Goal: Task Accomplishment & Management: Manage account settings

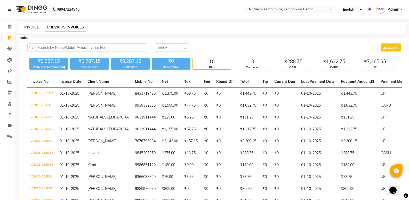
click at [10, 36] on icon at bounding box center [9, 38] width 3 height 4
select select "service"
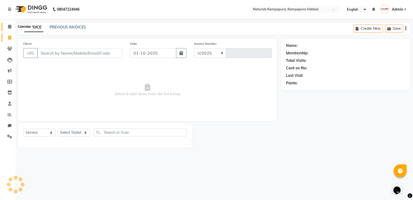
select select "7848"
type input "5372"
click at [9, 27] on icon at bounding box center [9, 27] width 3 height 4
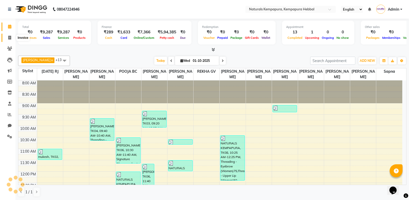
click at [8, 38] on icon at bounding box center [9, 38] width 3 height 4
select select "service"
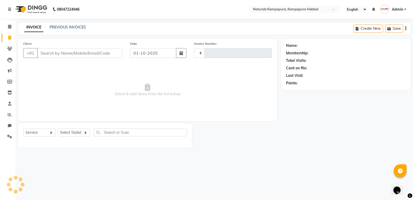
type input "5372"
select select "7848"
click at [45, 53] on input "Client" at bounding box center [79, 53] width 85 height 10
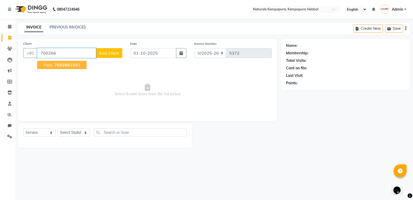
click at [43, 66] on button "pinki 700266 1692" at bounding box center [61, 65] width 49 height 8
type input "7002661692"
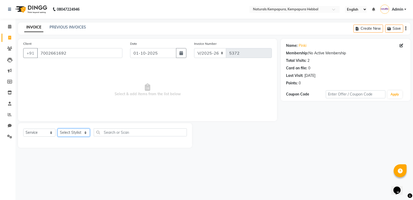
click at [70, 131] on select "Select Stylist ADARSH DANISH DURGA HARI HARAN JENNIFER Manager MOHD AARIS MOHD …" at bounding box center [74, 132] width 32 height 8
select select "70450"
click at [58, 128] on select "Select Stylist ADARSH DANISH DURGA HARI HARAN JENNIFER Manager MOHD AARIS MOHD …" at bounding box center [74, 132] width 32 height 8
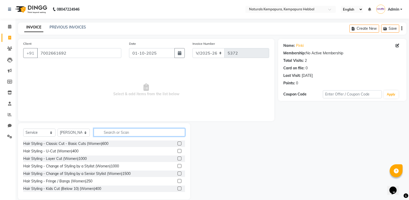
click at [116, 132] on input "text" at bounding box center [139, 132] width 91 height 8
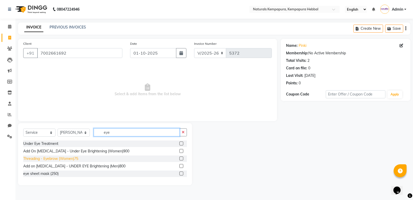
type input "eye"
click at [64, 159] on div "Threading - Eyebrow (Women)75" at bounding box center [50, 158] width 55 height 5
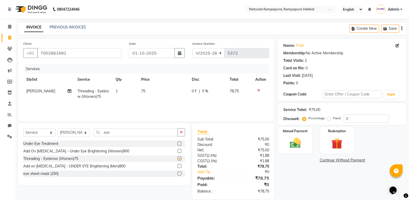
checkbox input "false"
click at [128, 134] on input "eye" at bounding box center [136, 132] width 84 height 8
type input "e"
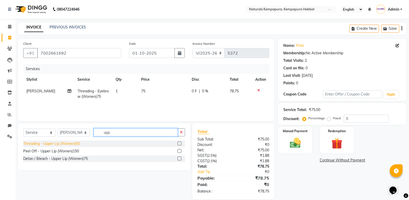
type input "upp"
click at [75, 144] on div "Threading - Upper Lip (Women)50" at bounding box center [51, 143] width 57 height 5
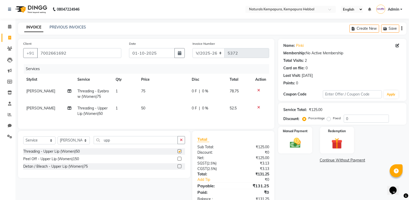
checkbox input "false"
click at [178, 140] on button "button" at bounding box center [181, 140] width 7 height 8
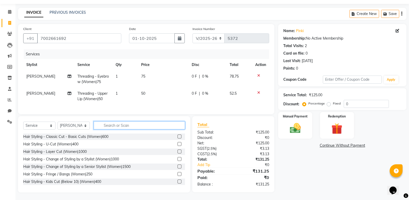
scroll to position [19, 0]
click at [123, 126] on input "text" at bounding box center [139, 125] width 91 height 8
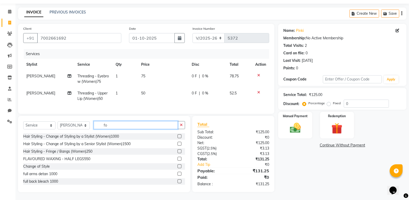
scroll to position [19, 0]
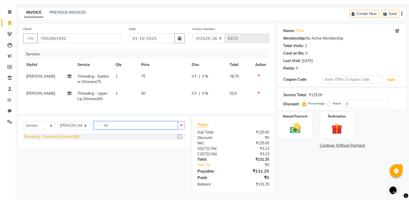
type input "for"
click at [71, 136] on div "Threading - Forehead (Women)60" at bounding box center [51, 136] width 56 height 5
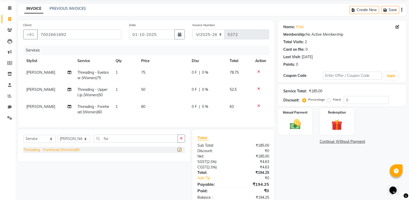
checkbox input "false"
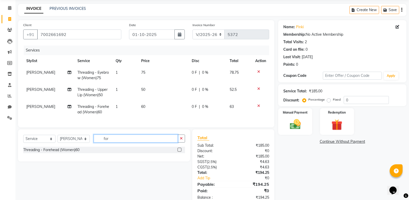
click at [141, 142] on input "for" at bounding box center [136, 138] width 84 height 8
type input "f"
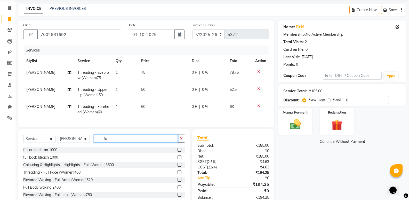
type input "f"
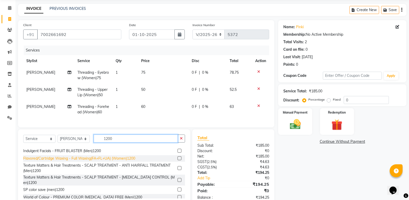
scroll to position [52, 0]
type input "1200"
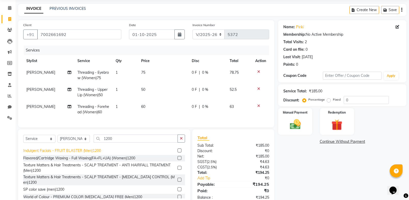
click at [58, 153] on div "Indulgent Facials - FRUIT BLASTER (Men)1200" at bounding box center [62, 150] width 78 height 5
checkbox input "false"
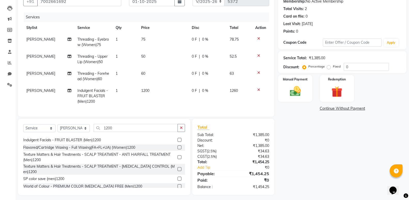
click at [311, 174] on div "Name: Pinki Membership: No Active Membership Total Visits: 2 Card on file: 0 La…" at bounding box center [344, 91] width 132 height 208
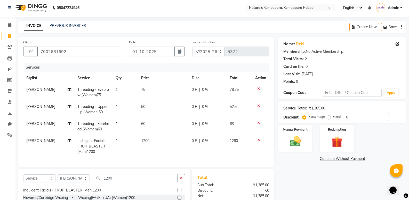
scroll to position [0, 0]
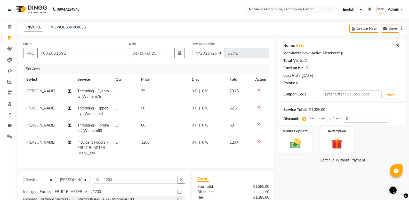
click at [192, 141] on span "0 F" at bounding box center [194, 141] width 5 height 5
select select "70450"
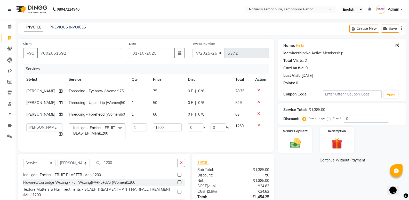
click at [308, 168] on div "Name: Pinki Membership: No Active Membership Total Visits: 2 Card on file: 0 La…" at bounding box center [344, 134] width 132 height 191
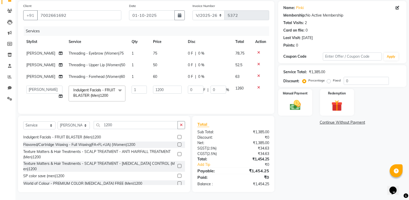
scroll to position [52, 0]
click at [308, 168] on div "Name: Pinki Membership: No Active Membership Total Visits: 2 Card on file: 0 La…" at bounding box center [344, 96] width 132 height 191
click at [288, 98] on img at bounding box center [295, 104] width 18 height 13
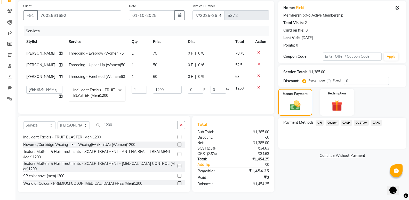
click at [318, 120] on span "UPI" at bounding box center [320, 123] width 8 height 6
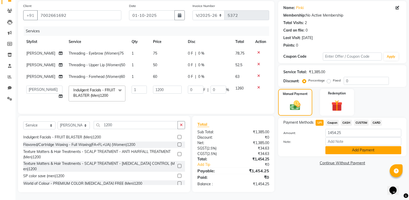
click at [339, 146] on button "Add Payment" at bounding box center [364, 150] width 76 height 8
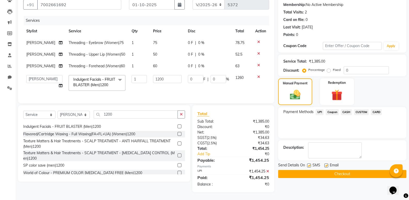
click at [325, 163] on label at bounding box center [327, 165] width 4 height 4
click at [325, 164] on input "checkbox" at bounding box center [326, 165] width 3 height 3
checkbox input "false"
click at [311, 170] on button "Checkout" at bounding box center [342, 174] width 128 height 8
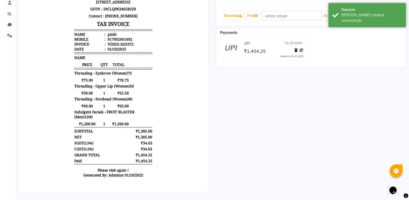
scroll to position [105, 0]
click at [241, 127] on div "pinki Prebook Payment Received Download Print Email Invoice Send Message Feedba…" at bounding box center [311, 67] width 198 height 250
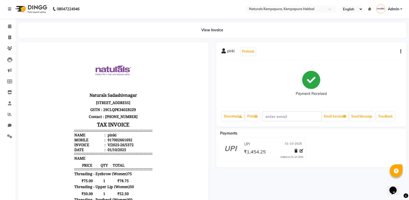
scroll to position [0, 0]
click at [5, 38] on span at bounding box center [9, 38] width 9 height 6
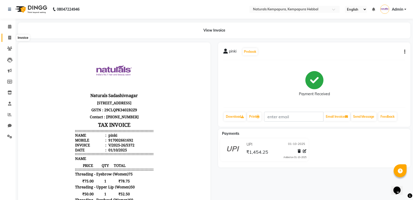
select select "7848"
select select "service"
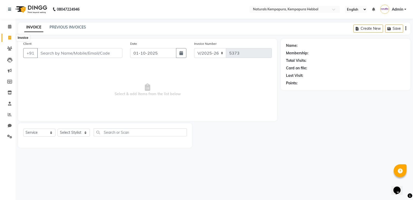
click at [11, 35] on span at bounding box center [9, 38] width 9 height 6
select select "service"
type input "5373"
select select "7848"
click at [10, 39] on icon at bounding box center [9, 38] width 3 height 4
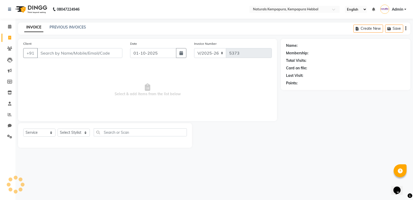
select select "service"
type input "5373"
select select "7848"
click at [62, 56] on input "Client" at bounding box center [79, 53] width 85 height 10
click at [54, 51] on input "Client" at bounding box center [79, 53] width 85 height 10
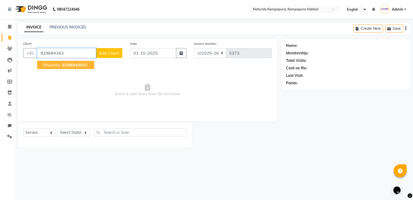
click at [55, 66] on span "bhumika" at bounding box center [51, 64] width 17 height 5
type input "8296943637"
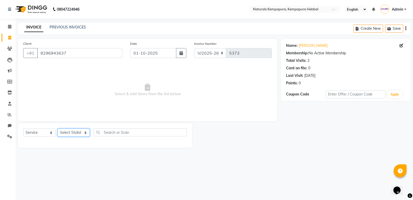
drag, startPoint x: 70, startPoint y: 132, endPoint x: 67, endPoint y: 133, distance: 2.9
click at [70, 132] on select "Select Stylist ADARSH DANISH DURGA HARI HARAN JENNIFER Manager MOHD AARIS MOHD …" at bounding box center [74, 132] width 32 height 8
select select "70448"
click at [58, 128] on select "Select Stylist ADARSH DANISH DURGA HARI HARAN JENNIFER Manager MOHD AARIS MOHD …" at bounding box center [74, 132] width 32 height 8
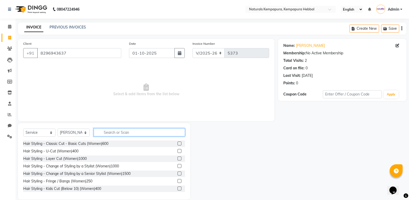
click at [123, 130] on input "text" at bounding box center [139, 132] width 91 height 8
type input "hair cut"
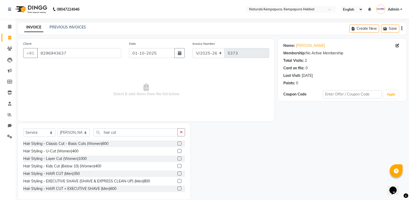
click at [83, 175] on div "Hair Styling - HAIR CUT (Men)350" at bounding box center [104, 173] width 162 height 6
click at [73, 172] on div "Hair Styling - HAIR CUT (Men)350" at bounding box center [51, 173] width 57 height 5
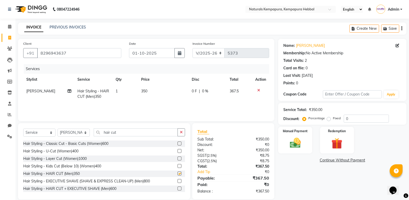
checkbox input "false"
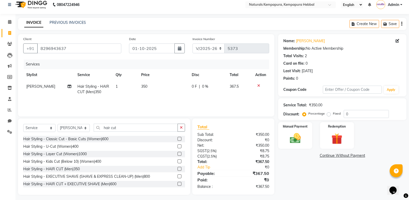
scroll to position [7, 0]
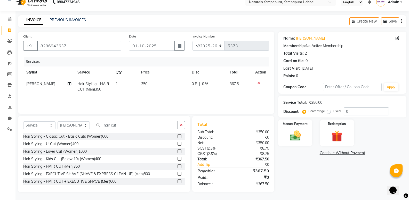
click at [317, 163] on div "Name: Bhumika Membership: No Active Membership Total Visits: 2 Card on file: 0 …" at bounding box center [344, 111] width 132 height 160
click at [286, 167] on div "Name: Bhumika Membership: No Active Membership Total Visits: 2 Card on file: 0 …" at bounding box center [344, 111] width 132 height 160
click at [279, 161] on div "Name: Bhumika Membership: No Active Membership Total Visits: 2 Card on file: 0 …" at bounding box center [344, 111] width 132 height 160
click at [193, 83] on span "0 F" at bounding box center [194, 83] width 5 height 5
select select "70448"
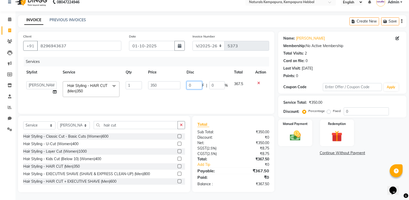
click at [191, 84] on input "0" at bounding box center [194, 85] width 15 height 8
type input "075"
click at [296, 162] on div "Name: Bhumika Membership: No Active Membership Total Visits: 2 Card on file: 0 …" at bounding box center [344, 111] width 132 height 160
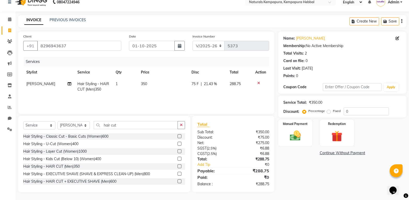
scroll to position [0, 0]
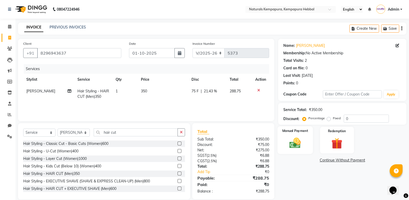
click at [295, 137] on img at bounding box center [295, 142] width 18 height 13
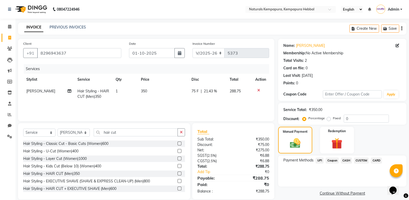
click at [320, 159] on span "UPI" at bounding box center [320, 160] width 8 height 6
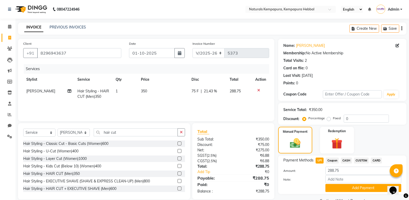
drag, startPoint x: 340, startPoint y: 187, endPoint x: 338, endPoint y: 183, distance: 3.9
click at [340, 186] on button "Add Payment" at bounding box center [364, 188] width 76 height 8
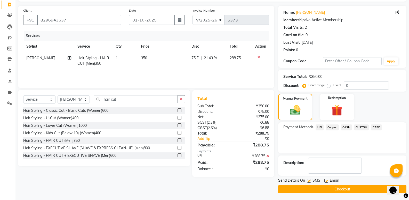
scroll to position [34, 0]
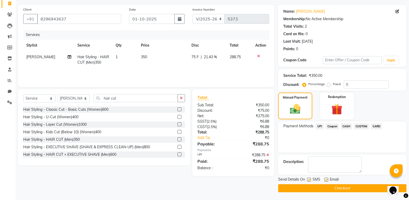
click at [325, 179] on label at bounding box center [327, 179] width 4 height 4
click at [325, 179] on input "checkbox" at bounding box center [326, 179] width 3 height 3
checkbox input "false"
click at [307, 182] on div at bounding box center [308, 179] width 3 height 5
drag, startPoint x: 308, startPoint y: 187, endPoint x: 304, endPoint y: 183, distance: 5.7
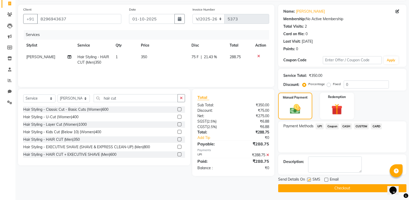
click at [307, 187] on button "Checkout" at bounding box center [342, 188] width 128 height 8
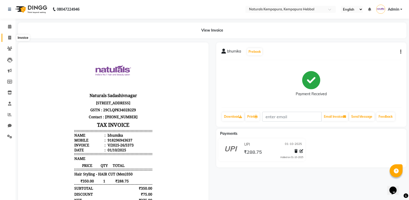
click at [8, 39] on icon at bounding box center [9, 38] width 3 height 4
select select "service"
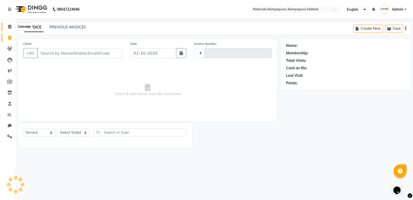
click at [9, 28] on icon at bounding box center [9, 27] width 3 height 4
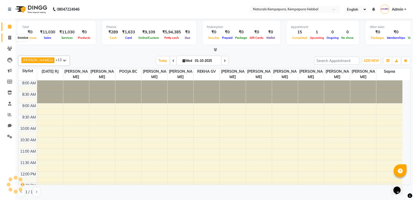
click at [6, 38] on span at bounding box center [9, 38] width 9 height 6
select select "service"
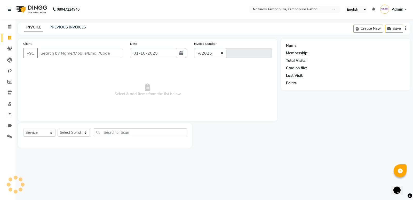
select select "7848"
type input "5374"
click at [53, 26] on link "PREVIOUS INVOICES" at bounding box center [68, 27] width 36 height 5
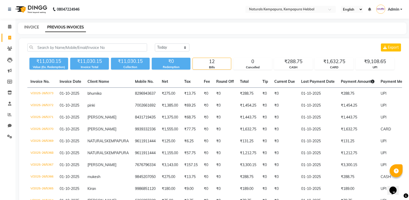
click at [32, 27] on link "INVOICE" at bounding box center [31, 27] width 15 height 5
select select "7848"
select select "service"
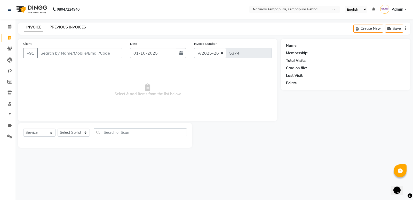
click at [56, 28] on link "PREVIOUS INVOICES" at bounding box center [68, 27] width 36 height 5
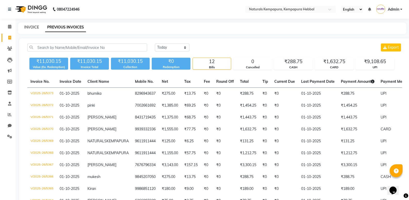
click at [30, 27] on link "INVOICE" at bounding box center [31, 27] width 15 height 5
select select "service"
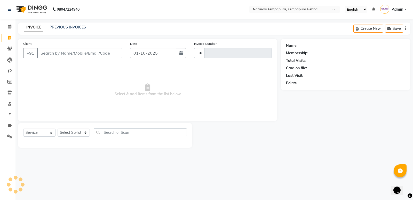
type input "5374"
click at [53, 51] on input "Client" at bounding box center [79, 53] width 85 height 10
select select "7848"
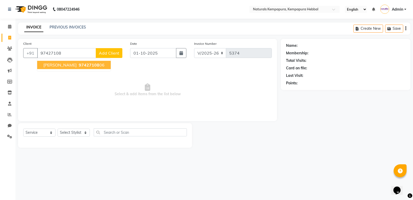
click at [79, 65] on span "97427108" at bounding box center [89, 64] width 21 height 5
type input "9742710806"
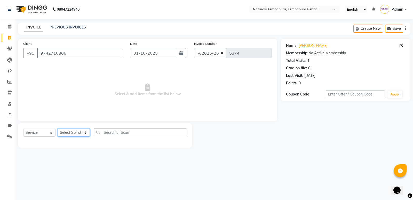
drag, startPoint x: 80, startPoint y: 136, endPoint x: 80, endPoint y: 132, distance: 3.4
click at [80, 136] on select "Select Stylist ADARSH DANISH DURGA HARI HARAN JENNIFER Manager MOHD AARIS MOHD …" at bounding box center [74, 132] width 32 height 8
select select "70442"
click at [58, 128] on select "Select Stylist ADARSH DANISH DURGA HARI HARAN JENNIFER Manager MOHD AARIS MOHD …" at bounding box center [74, 132] width 32 height 8
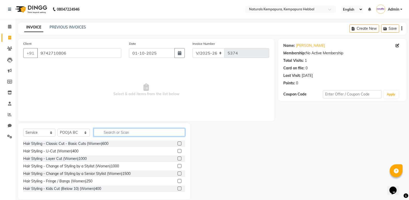
click at [116, 129] on input "text" at bounding box center [139, 132] width 91 height 8
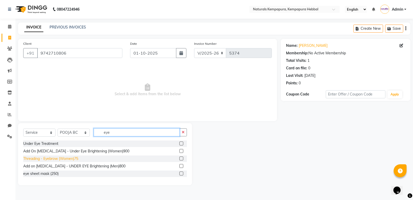
type input "eye"
drag, startPoint x: 72, startPoint y: 158, endPoint x: 92, endPoint y: 155, distance: 20.8
click at [74, 159] on div "Threading - Eyebrow (Women)75" at bounding box center [50, 158] width 55 height 5
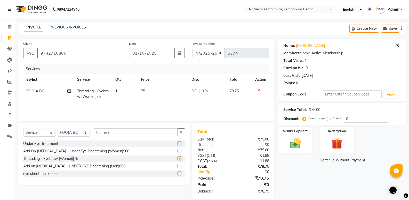
checkbox input "false"
click at [113, 132] on input "eye" at bounding box center [136, 132] width 84 height 8
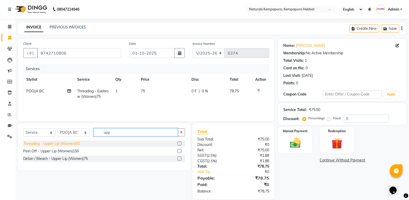
type input "upp"
click at [73, 144] on div "Threading - Upper Lip (Women)50" at bounding box center [51, 143] width 57 height 5
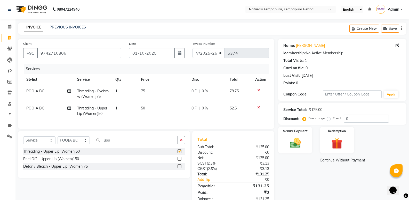
checkbox input "false"
click at [121, 143] on input "upp" at bounding box center [136, 140] width 84 height 8
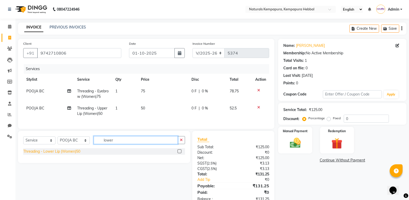
type input "lower"
click at [69, 153] on div "Threading - Lower Lip (Women)50" at bounding box center [51, 150] width 57 height 5
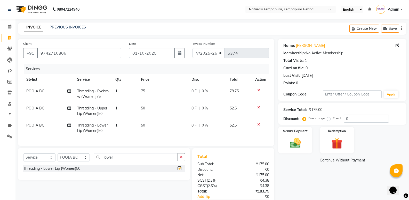
checkbox input "false"
click at [122, 161] on input "lower" at bounding box center [136, 157] width 84 height 8
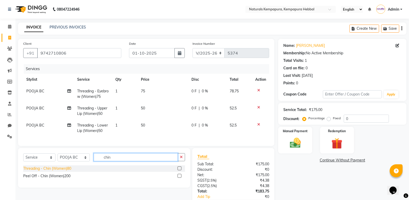
type input "chin"
click at [65, 171] on div "Threading - Chin (Women)80" at bounding box center [47, 168] width 48 height 5
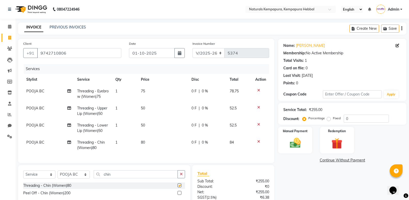
checkbox input "false"
click at [123, 178] on input "chin" at bounding box center [136, 174] width 84 height 8
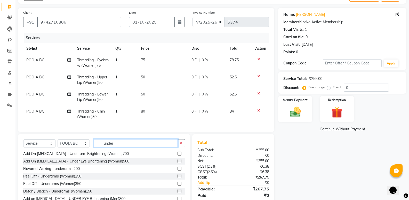
scroll to position [52, 0]
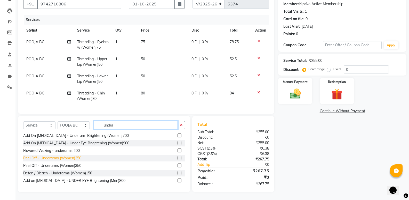
type input "under"
click at [73, 160] on div "Peel Off - Underarms (Women)250" at bounding box center [52, 157] width 58 height 5
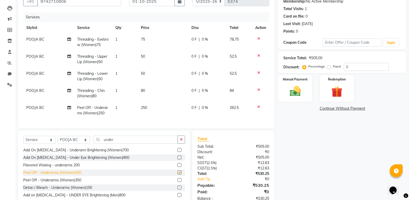
checkbox input "false"
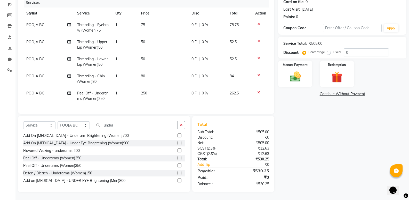
scroll to position [70, 0]
click at [309, 169] on div "Name: Sahana Membership: No Active Membership Total Visits: 1 Card on file: 0 L…" at bounding box center [344, 82] width 132 height 219
click at [120, 123] on input "under" at bounding box center [136, 125] width 84 height 8
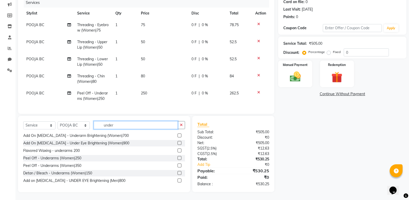
click at [120, 123] on input "under" at bounding box center [136, 125] width 84 height 8
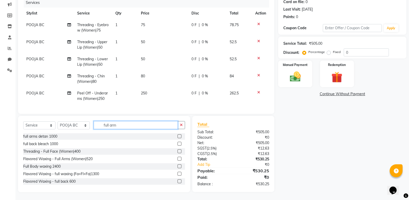
scroll to position [70, 0]
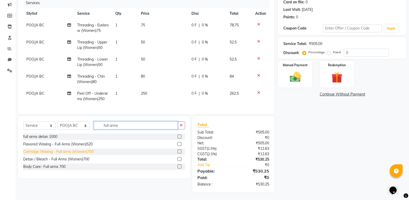
type input "full arms"
click at [74, 152] on div "Cartridge Waxing - Full arms (Women)700" at bounding box center [58, 151] width 70 height 5
checkbox input "false"
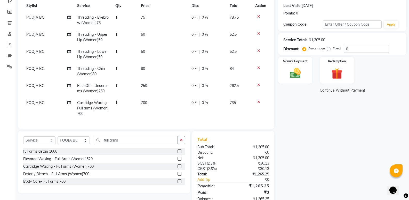
scroll to position [84, 0]
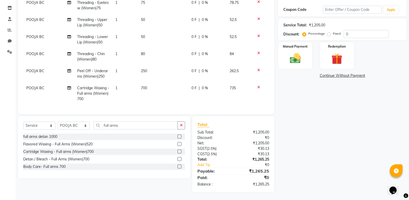
click at [188, 83] on td "0 F | 0 %" at bounding box center [207, 93] width 38 height 22
select select "70442"
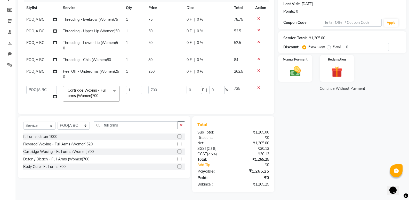
scroll to position [81, 0]
click at [188, 87] on input "0" at bounding box center [194, 90] width 15 height 8
type input "100"
click at [310, 148] on div "Name: Sahana Membership: No Active Membership Total Visits: 1 Card on file: 0 L…" at bounding box center [344, 79] width 132 height 225
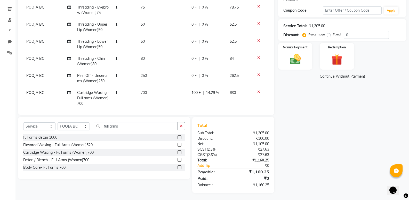
scroll to position [84, 0]
click at [297, 62] on img at bounding box center [295, 58] width 18 height 13
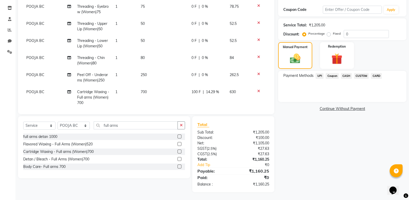
click at [318, 76] on span "UPI" at bounding box center [320, 76] width 8 height 6
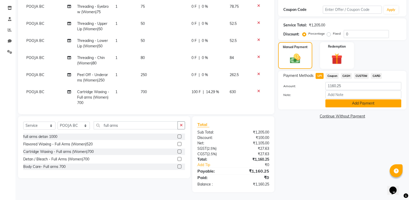
click at [345, 104] on button "Add Payment" at bounding box center [364, 103] width 76 height 8
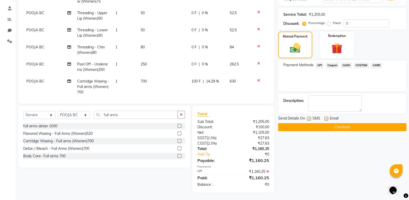
scroll to position [95, 0]
click at [327, 119] on label at bounding box center [327, 118] width 4 height 4
click at [327, 119] on input "checkbox" at bounding box center [326, 118] width 3 height 3
checkbox input "false"
click at [327, 126] on button "Checkout" at bounding box center [342, 127] width 128 height 8
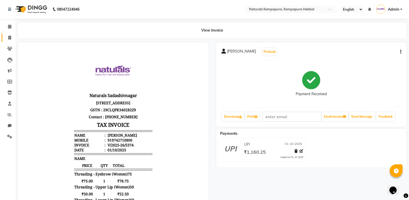
click at [8, 34] on link "Invoice" at bounding box center [8, 38] width 12 height 9
select select "service"
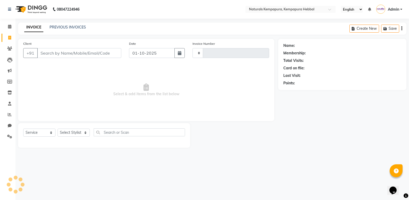
type input "5375"
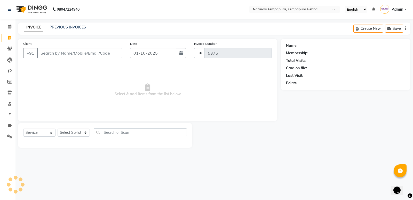
select select "7848"
click at [58, 29] on div "PREVIOUS INVOICES" at bounding box center [68, 27] width 36 height 5
click at [60, 28] on link "PREVIOUS INVOICES" at bounding box center [68, 27] width 36 height 5
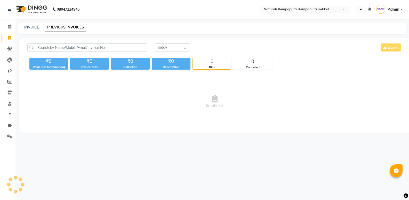
select select "en"
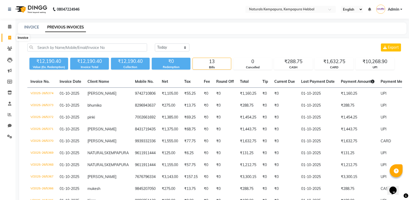
click at [6, 37] on span at bounding box center [9, 38] width 9 height 6
select select "service"
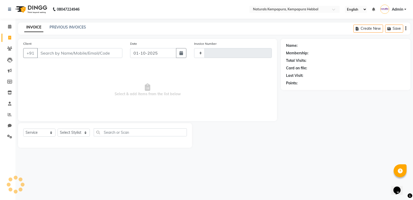
type input "5375"
select select "7848"
click at [55, 53] on input "Client" at bounding box center [79, 53] width 85 height 10
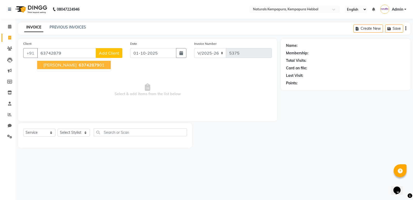
click at [57, 64] on span "[PERSON_NAME]" at bounding box center [59, 64] width 33 height 5
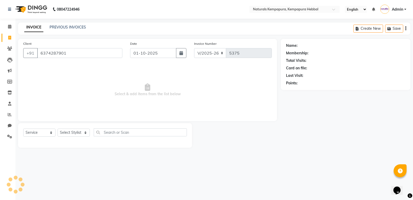
type input "6374287901"
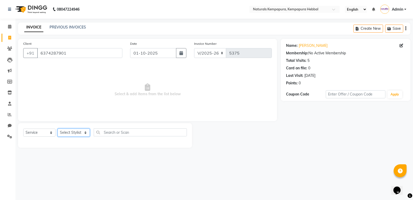
click at [77, 130] on select "Select Stylist ADARSH DANISH DURGA HARI HARAN JENNIFER Manager MOHD AARIS MOHD …" at bounding box center [74, 132] width 32 height 8
select select "70447"
click at [58, 128] on select "Select Stylist ADARSH DANISH DURGA HARI HARAN JENNIFER Manager MOHD AARIS MOHD …" at bounding box center [74, 132] width 32 height 8
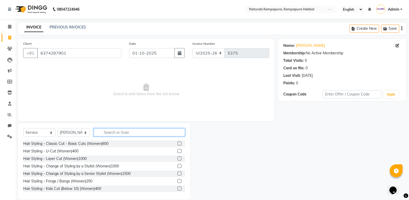
click at [112, 133] on input "text" at bounding box center [139, 132] width 91 height 8
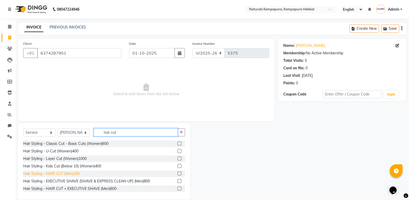
type input "hair cut"
click at [65, 171] on div "Hair Styling - HAIR CUT (Men)350" at bounding box center [51, 173] width 57 height 5
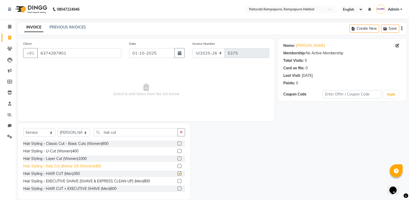
checkbox input "false"
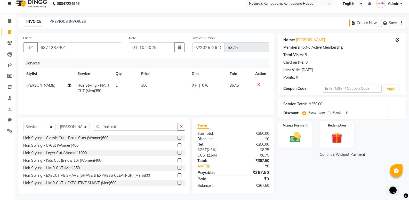
scroll to position [7, 0]
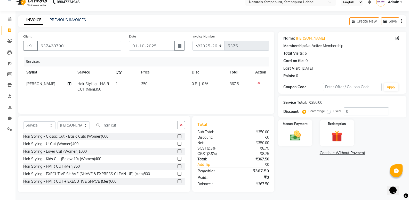
click at [194, 83] on span "0 F" at bounding box center [194, 83] width 5 height 5
select select "70447"
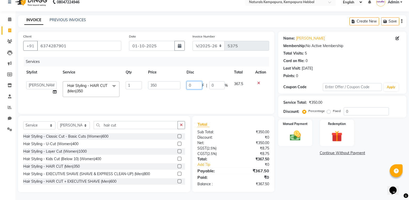
click at [193, 85] on input "0" at bounding box center [194, 85] width 15 height 8
type input "075"
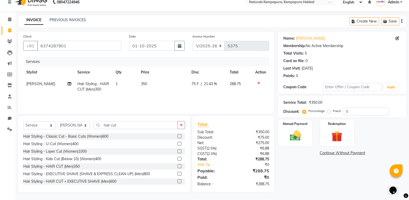
click at [312, 164] on div "Name: Shivram Membership: No Active Membership Total Visits: 5 Card on file: 0 …" at bounding box center [344, 111] width 132 height 160
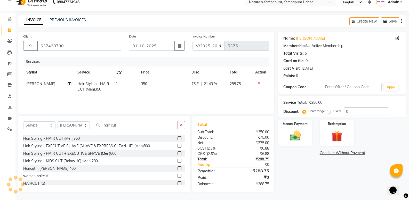
scroll to position [31, 0]
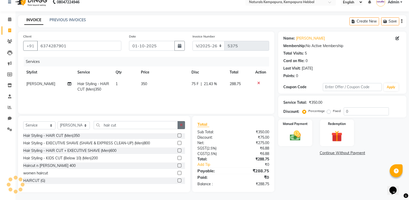
click at [180, 122] on button "button" at bounding box center [181, 125] width 7 height 8
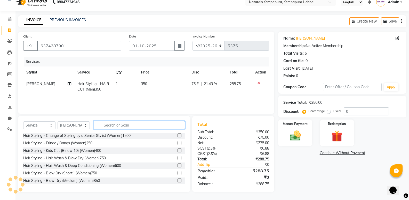
scroll to position [98, 0]
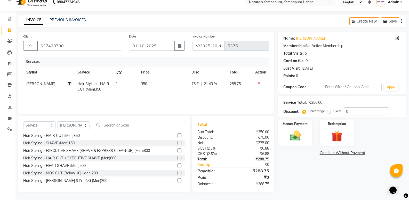
click at [313, 110] on label "Percentage" at bounding box center [317, 110] width 17 height 5
click at [307, 110] on input "Percentage" at bounding box center [306, 111] width 4 height 4
click at [300, 135] on img at bounding box center [295, 135] width 18 height 13
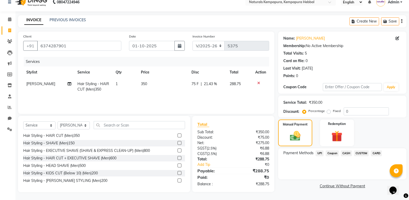
click at [322, 153] on span "UPI" at bounding box center [320, 153] width 8 height 6
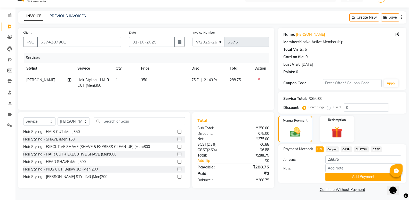
scroll to position [12, 0]
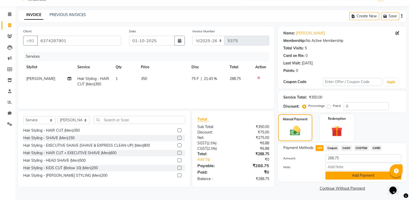
click at [355, 178] on button "Add Payment" at bounding box center [364, 175] width 76 height 8
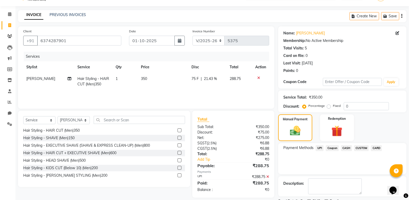
click at [320, 148] on span "UPI" at bounding box center [320, 148] width 8 height 6
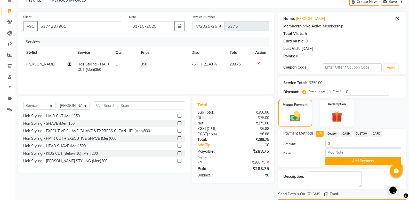
scroll to position [42, 0]
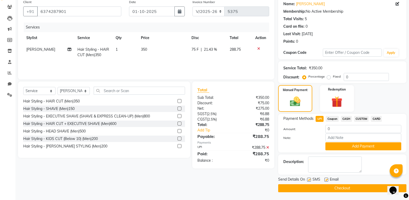
click at [325, 178] on label at bounding box center [327, 179] width 4 height 4
click at [325, 178] on input "checkbox" at bounding box center [326, 179] width 3 height 3
checkbox input "false"
click at [328, 189] on button "Checkout" at bounding box center [342, 188] width 128 height 8
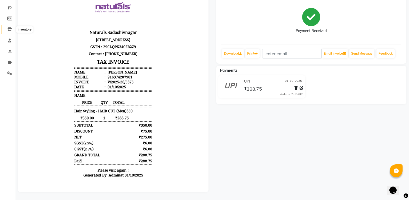
click at [10, 27] on icon at bounding box center [9, 29] width 4 height 4
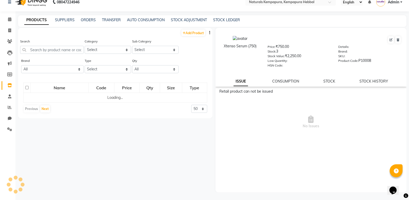
scroll to position [3, 0]
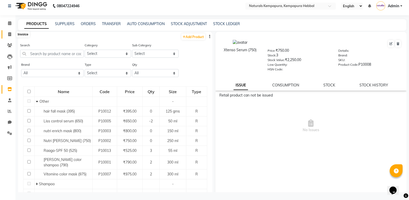
click at [9, 34] on icon at bounding box center [9, 34] width 3 height 4
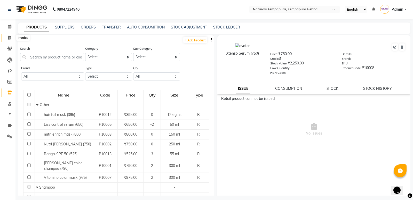
select select "7848"
select select "service"
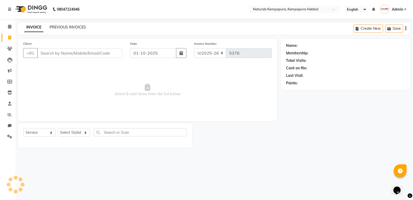
click at [60, 29] on link "PREVIOUS INVOICES" at bounding box center [68, 27] width 36 height 5
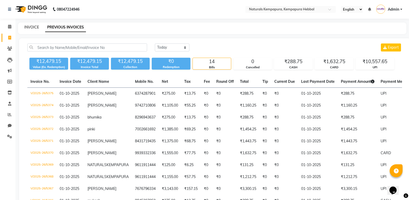
click at [28, 28] on link "INVOICE" at bounding box center [31, 27] width 15 height 5
select select "7848"
select select "service"
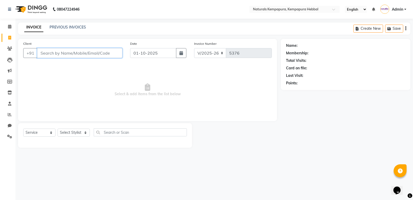
click at [68, 51] on input "Client" at bounding box center [79, 53] width 85 height 10
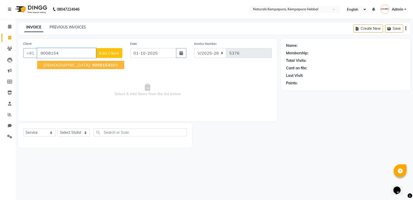
click at [92, 64] on span "9008154" at bounding box center [101, 64] width 18 height 5
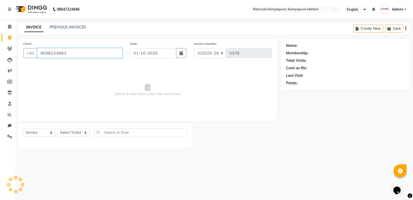
type input "9008154883"
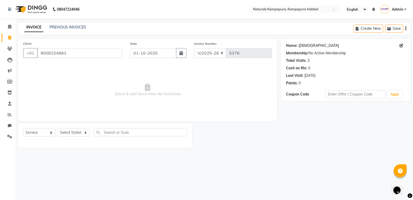
click at [301, 45] on link "Vaishnavi" at bounding box center [319, 45] width 40 height 5
click at [87, 130] on select "Select Stylist ADARSH DANISH DURGA HARI HARAN JENNIFER Manager MOHD AARIS MOHD …" at bounding box center [74, 132] width 32 height 8
select select "70441"
click at [58, 128] on select "Select Stylist ADARSH DANISH DURGA HARI HARAN JENNIFER Manager MOHD AARIS MOHD …" at bounding box center [74, 132] width 32 height 8
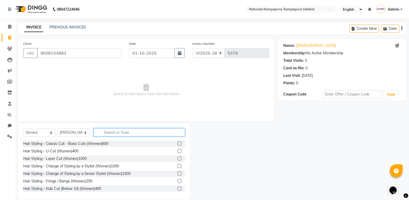
click at [100, 133] on input "text" at bounding box center [139, 132] width 91 height 8
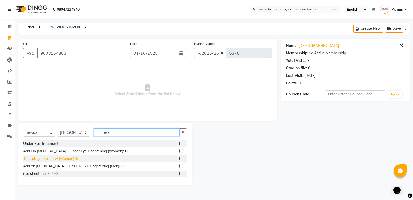
type input "eye"
click at [55, 159] on div "Threading - Eyebrow (Women)75" at bounding box center [50, 158] width 55 height 5
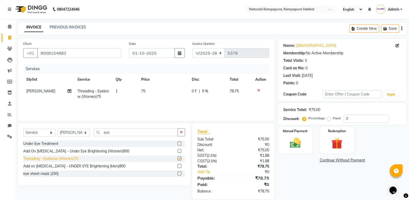
checkbox input "false"
click at [180, 134] on button "button" at bounding box center [181, 132] width 7 height 8
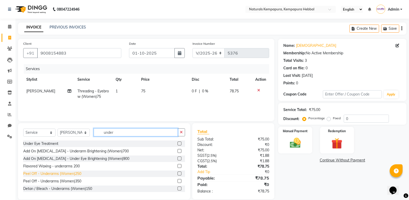
type input "under"
click at [65, 173] on div "Peel Off - Underarms (Women)250" at bounding box center [52, 173] width 58 height 5
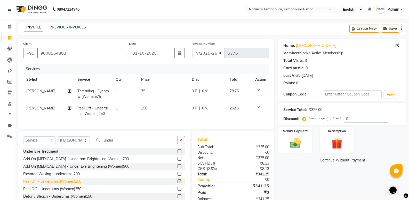
checkbox input "false"
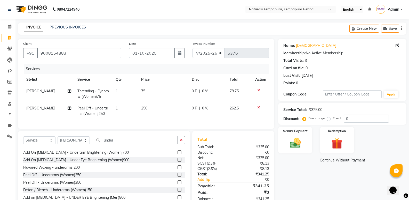
scroll to position [8, 0]
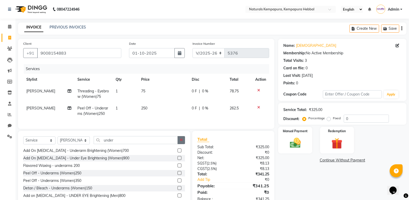
click at [183, 141] on icon "button" at bounding box center [181, 140] width 3 height 4
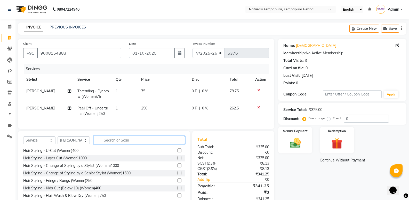
click at [107, 144] on input "text" at bounding box center [139, 140] width 91 height 8
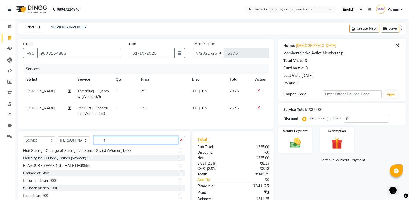
scroll to position [0, 0]
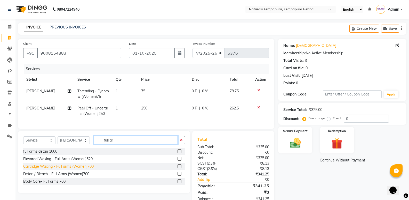
type input "full ar"
click at [66, 169] on div "Cartridge Waxing - Full arms (Women)700" at bounding box center [58, 165] width 70 height 5
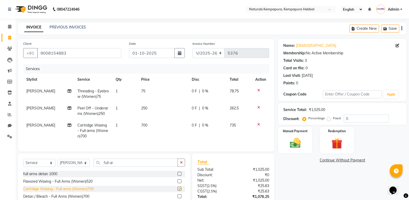
checkbox input "false"
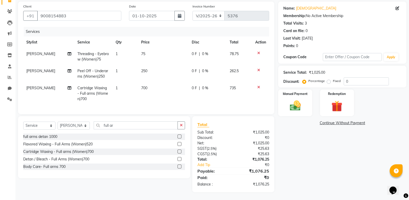
scroll to position [41, 0]
click at [296, 102] on img at bounding box center [295, 105] width 18 height 13
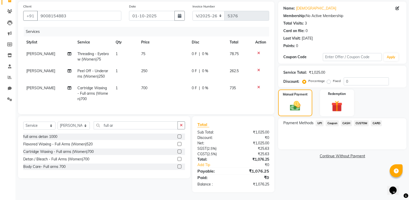
click at [320, 120] on span "UPI" at bounding box center [320, 123] width 8 height 6
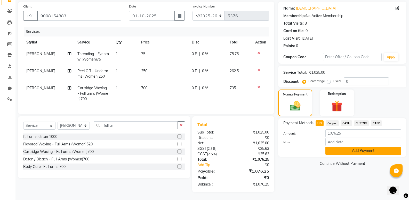
click at [365, 147] on button "Add Payment" at bounding box center [364, 150] width 76 height 8
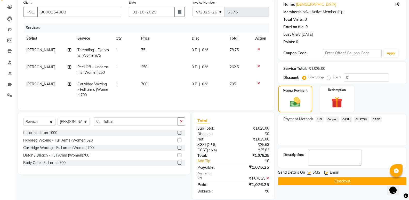
click at [310, 171] on label at bounding box center [309, 172] width 4 height 4
click at [310, 171] on input "checkbox" at bounding box center [308, 172] width 3 height 3
checkbox input "false"
click at [341, 180] on button "Checkout" at bounding box center [342, 181] width 128 height 8
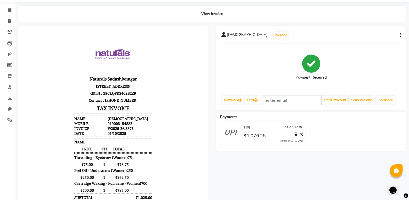
scroll to position [9, 0]
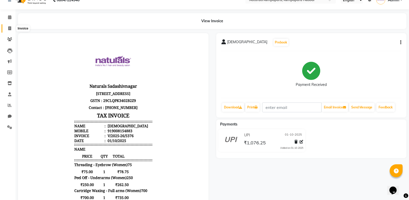
click at [8, 28] on icon at bounding box center [9, 28] width 3 height 4
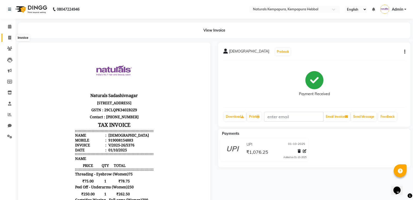
select select "7848"
select select "service"
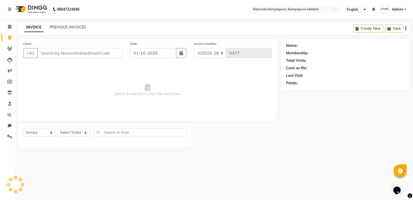
drag, startPoint x: 68, startPoint y: 23, endPoint x: 69, endPoint y: 29, distance: 6.3
click at [69, 28] on div "INVOICE PREVIOUS INVOICES Create New Save" at bounding box center [214, 28] width 392 height 12
click at [69, 28] on link "PREVIOUS INVOICES" at bounding box center [68, 27] width 36 height 5
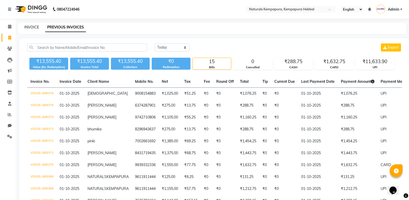
click at [35, 28] on link "INVOICE" at bounding box center [31, 27] width 15 height 5
select select "7848"
select select "service"
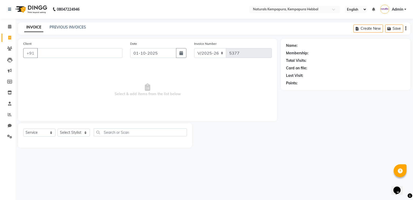
click at [47, 53] on input "Client" at bounding box center [79, 53] width 85 height 10
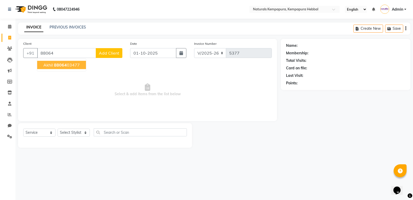
click at [62, 64] on span "88064" at bounding box center [60, 64] width 13 height 5
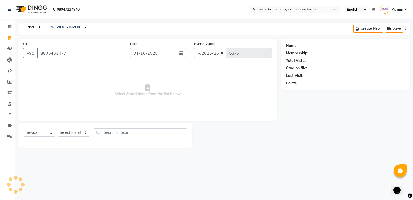
type input "8806403477"
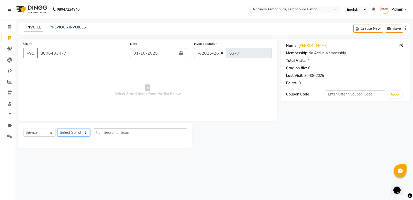
click at [65, 133] on select "Select Stylist ADARSH DANISH DURGA HARI HARAN JENNIFER Manager MOHD AARIS MOHD …" at bounding box center [74, 132] width 32 height 8
select select "70448"
click at [58, 128] on select "Select Stylist ADARSH DANISH DURGA HARI HARAN JENNIFER Manager MOHD AARIS MOHD …" at bounding box center [74, 132] width 32 height 8
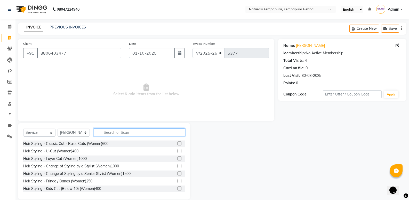
click at [114, 135] on input "text" at bounding box center [139, 132] width 91 height 8
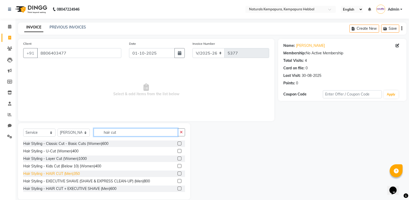
type input "hair cut"
click at [74, 174] on div "Hair Styling - HAIR CUT (Men)350" at bounding box center [51, 173] width 57 height 5
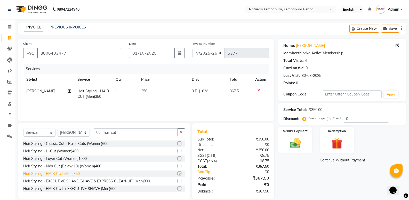
checkbox input "false"
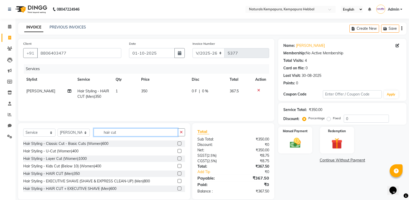
click at [118, 132] on input "hair cut" at bounding box center [136, 132] width 84 height 8
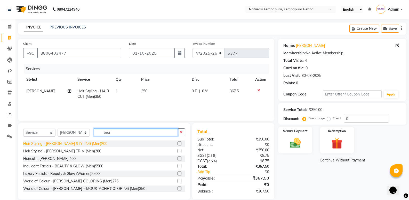
type input "bea"
click at [71, 144] on div "Hair Styling - BEARD STYLING (Men)200" at bounding box center [65, 143] width 84 height 5
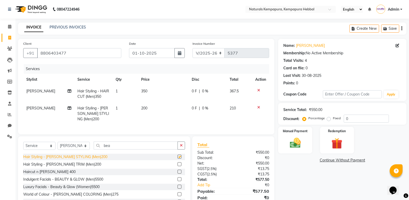
checkbox input "false"
click at [194, 89] on span "0 F" at bounding box center [194, 90] width 5 height 5
select select "70448"
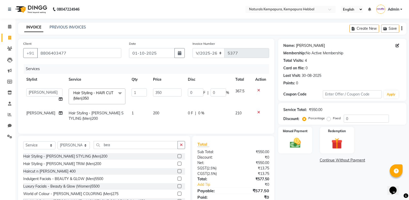
click at [300, 46] on link "Akhil" at bounding box center [310, 45] width 29 height 5
click at [188, 89] on input "0" at bounding box center [195, 92] width 15 height 8
click at [191, 91] on input "0" at bounding box center [195, 92] width 15 height 8
type input "075"
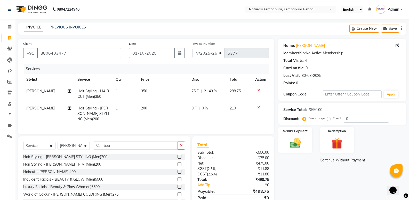
drag, startPoint x: 190, startPoint y: 111, endPoint x: 188, endPoint y: 114, distance: 2.8
click at [188, 114] on td "0 F | 0 %" at bounding box center [207, 113] width 38 height 22
select select "70448"
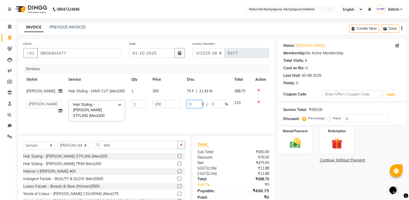
click at [188, 108] on input "0" at bounding box center [194, 104] width 15 height 8
type input "20"
click at [321, 178] on div "Name: Akhil Membership: No Active Membership Total Visits: 4 Card on file: 0 La…" at bounding box center [344, 125] width 132 height 173
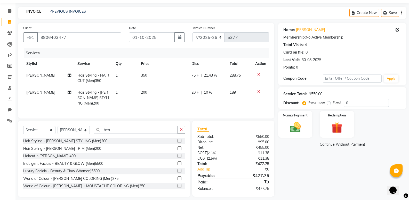
scroll to position [24, 0]
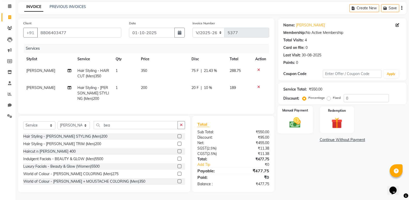
click at [293, 120] on img at bounding box center [295, 122] width 18 height 13
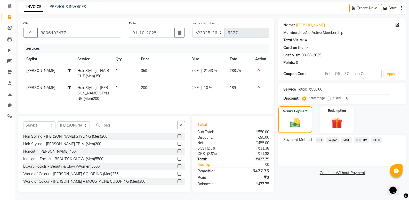
click at [319, 137] on span "UPI" at bounding box center [320, 140] width 8 height 6
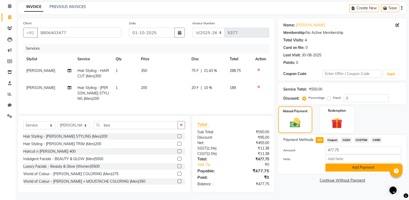
click at [355, 163] on button "Add Payment" at bounding box center [364, 167] width 76 height 8
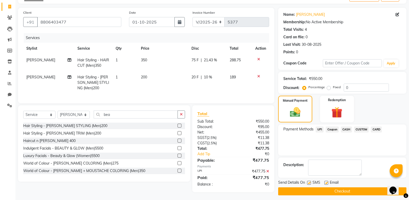
scroll to position [35, 0]
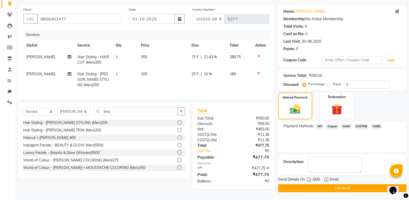
click at [327, 179] on label at bounding box center [327, 179] width 4 height 4
click at [327, 179] on input "checkbox" at bounding box center [326, 179] width 3 height 3
checkbox input "false"
click at [322, 188] on button "Checkout" at bounding box center [342, 188] width 128 height 8
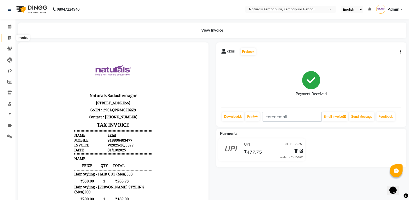
click at [8, 37] on span at bounding box center [9, 38] width 9 height 6
select select "service"
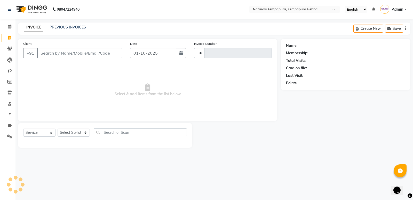
type input "5378"
select select "7848"
click at [63, 25] on link "PREVIOUS INVOICES" at bounding box center [68, 27] width 36 height 5
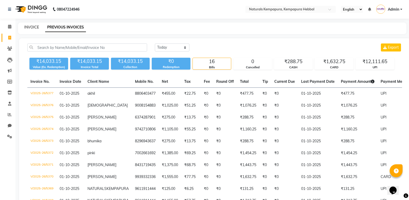
click at [30, 28] on link "INVOICE" at bounding box center [31, 27] width 15 height 5
select select "service"
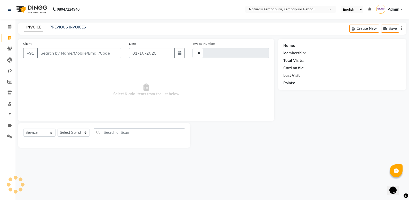
type input "5378"
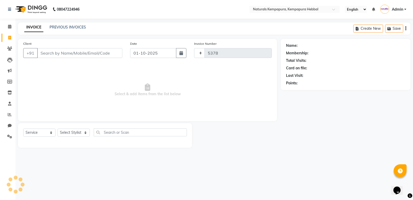
select select "7848"
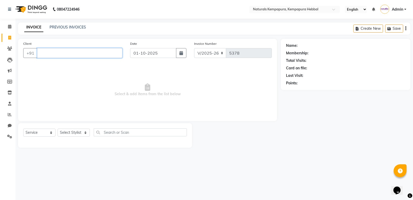
click at [64, 54] on input "Client" at bounding box center [79, 53] width 85 height 10
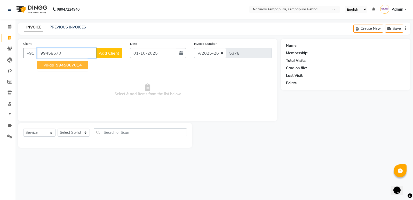
click at [68, 65] on span "99458670" at bounding box center [66, 64] width 21 height 5
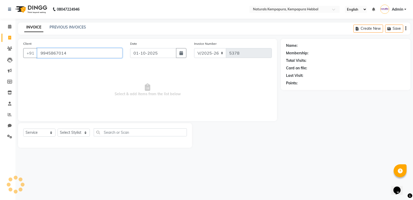
type input "9945867014"
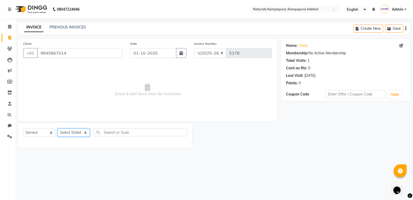
click at [75, 134] on select "Select Stylist ADARSH DANISH DURGA HARI HARAN JENNIFER Manager MOHD AARIS MOHD …" at bounding box center [74, 132] width 32 height 8
select select "70448"
click at [58, 128] on select "Select Stylist ADARSH DANISH DURGA HARI HARAN JENNIFER Manager MOHD AARIS MOHD …" at bounding box center [74, 132] width 32 height 8
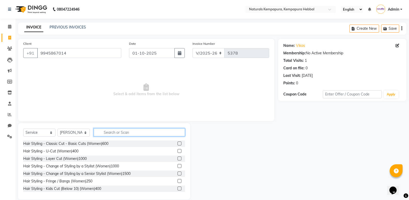
click at [97, 135] on input "text" at bounding box center [139, 132] width 91 height 8
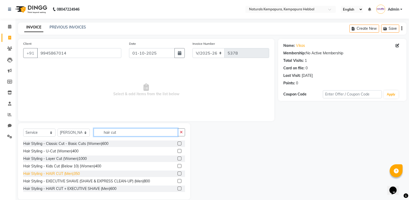
type input "hair cut"
click at [74, 173] on div "Hair Styling - HAIR CUT (Men)350" at bounding box center [51, 173] width 57 height 5
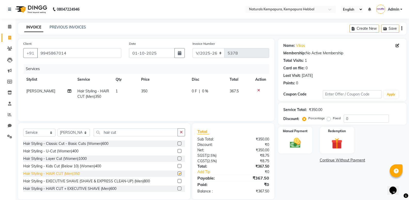
checkbox input "false"
click at [193, 91] on span "0 F" at bounding box center [194, 90] width 5 height 5
select select "70448"
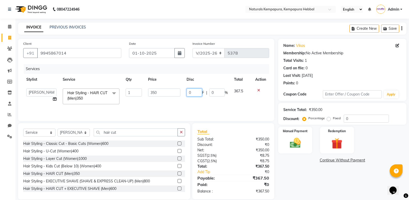
click at [194, 91] on input "0" at bounding box center [194, 92] width 15 height 8
type input "075"
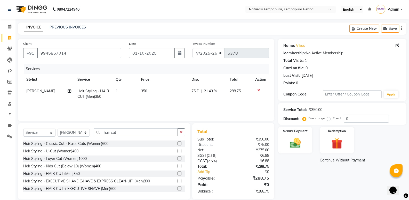
click at [307, 179] on div "Name: Vikas Membership: No Active Membership Total Visits: 1 Card on file: 0 La…" at bounding box center [344, 119] width 132 height 160
click at [295, 139] on img at bounding box center [295, 142] width 18 height 13
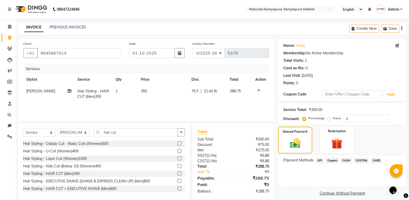
click at [320, 159] on span "UPI" at bounding box center [320, 160] width 8 height 6
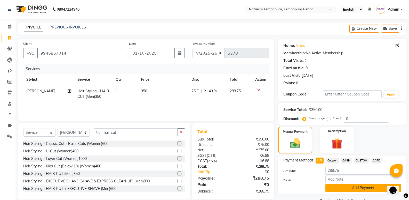
click at [348, 189] on button "Add Payment" at bounding box center [364, 188] width 76 height 8
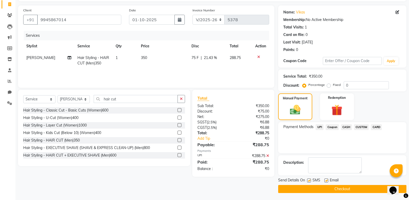
scroll to position [34, 0]
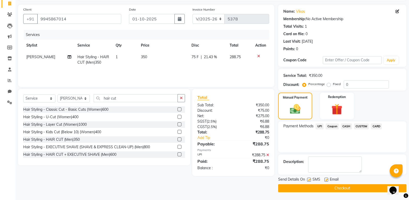
click at [325, 178] on label at bounding box center [327, 179] width 4 height 4
click at [325, 178] on input "checkbox" at bounding box center [326, 179] width 3 height 3
checkbox input "false"
click at [324, 187] on button "Checkout" at bounding box center [342, 188] width 128 height 8
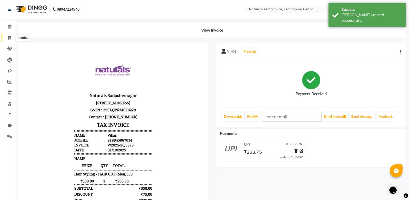
click at [9, 37] on icon at bounding box center [9, 38] width 3 height 4
select select "7848"
select select "service"
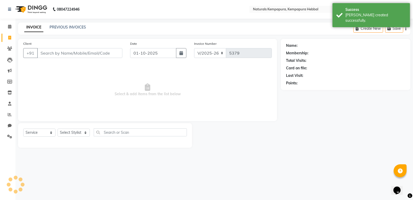
click at [49, 53] on input "Client" at bounding box center [79, 53] width 85 height 10
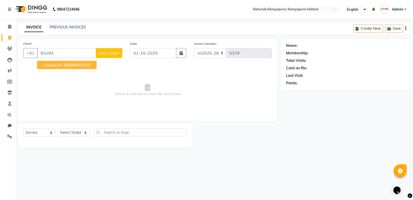
click at [45, 66] on span "shtakashi" at bounding box center [52, 64] width 19 height 5
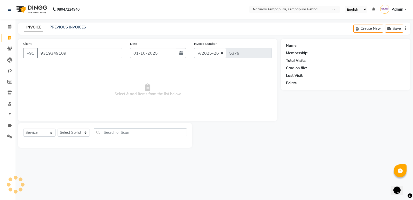
type input "9319349109"
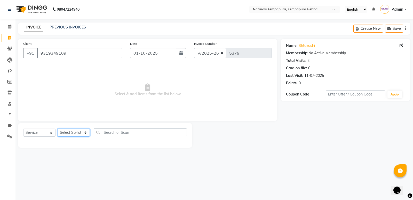
click at [75, 134] on select "Select Stylist ADARSH DANISH DURGA HARI HARAN JENNIFER Manager MOHD AARIS MOHD …" at bounding box center [74, 132] width 32 height 8
select select "70450"
click at [58, 128] on select "Select Stylist ADARSH DANISH DURGA HARI HARAN JENNIFER Manager MOHD AARIS MOHD …" at bounding box center [74, 132] width 32 height 8
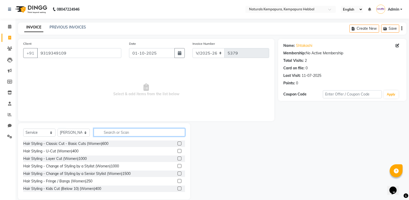
click at [103, 133] on input "text" at bounding box center [139, 132] width 91 height 8
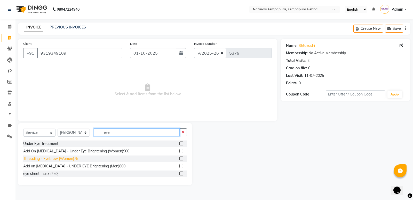
type input "eye"
click at [71, 159] on div "Threading - Eyebrow (Women)75" at bounding box center [50, 158] width 55 height 5
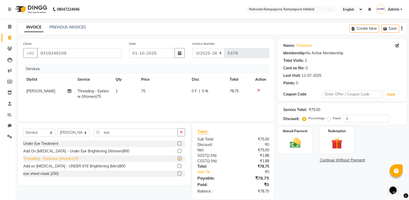
checkbox input "false"
click at [113, 131] on input "eye" at bounding box center [136, 132] width 84 height 8
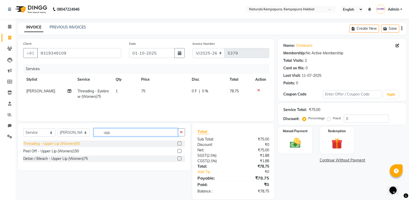
type input "upp"
click at [72, 144] on div "Threading - Upper Lip (Women)50" at bounding box center [51, 143] width 57 height 5
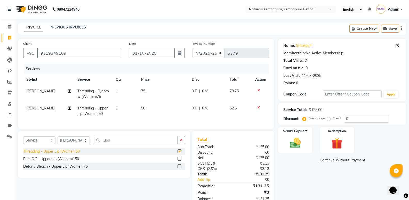
checkbox input "false"
click at [122, 143] on input "upp" at bounding box center [136, 140] width 84 height 8
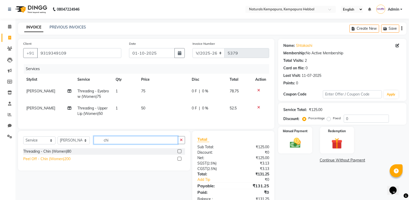
type input "chi"
click at [52, 161] on div "Peel Off - Chin (Women)200" at bounding box center [46, 158] width 47 height 5
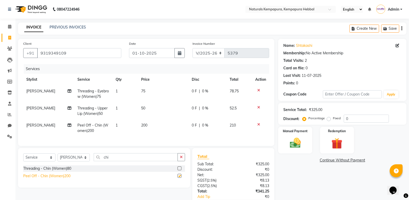
checkbox input "false"
click at [116, 161] on input "chi" at bounding box center [136, 157] width 84 height 8
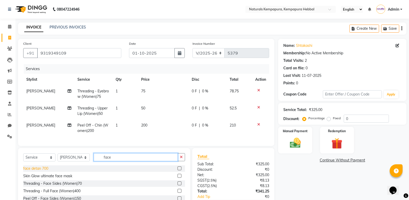
type input "face"
click at [38, 171] on div "face detan 700" at bounding box center [35, 168] width 25 height 5
checkbox input "false"
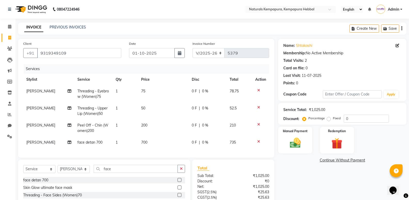
click at [260, 143] on td at bounding box center [260, 142] width 17 height 12
click at [258, 142] on icon at bounding box center [258, 141] width 3 height 4
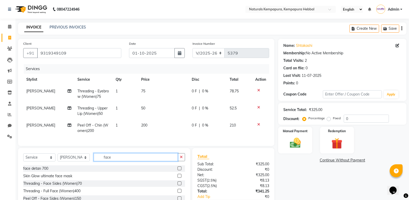
click at [114, 159] on input "face" at bounding box center [136, 157] width 84 height 8
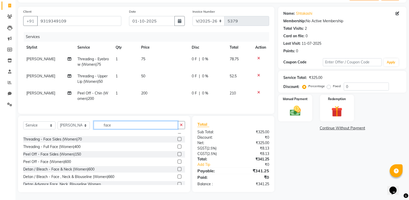
scroll to position [23, 0]
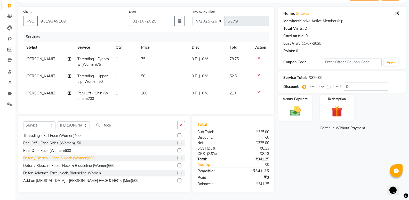
click at [80, 157] on div "Detan / Bleach - Face & Neck (Women)600" at bounding box center [58, 157] width 71 height 5
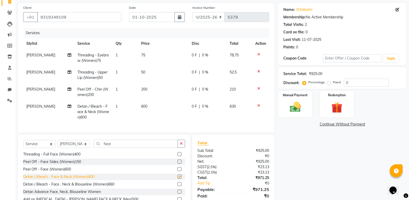
checkbox input "false"
click at [117, 147] on input "face" at bounding box center [136, 143] width 84 height 8
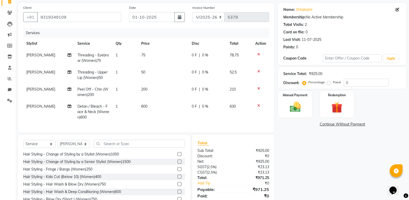
click at [292, 159] on div "Name: Shtakashi Membership: No Active Membership Total Visits: 2 Card on file: …" at bounding box center [344, 107] width 132 height 208
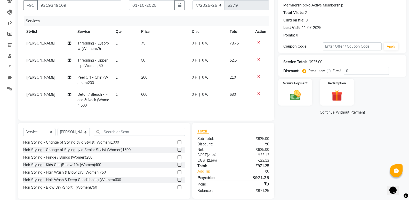
scroll to position [58, 0]
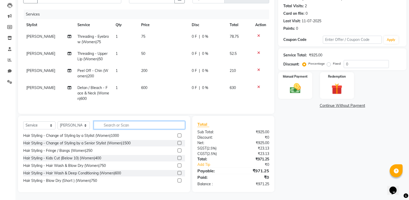
click at [112, 124] on input "text" at bounding box center [139, 125] width 91 height 8
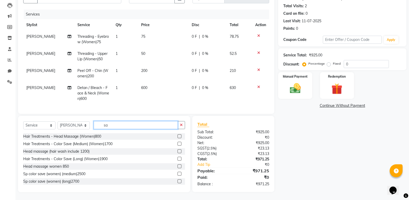
type input "s"
type input "r"
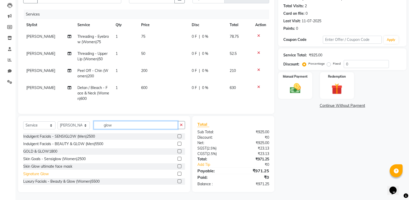
type input "glow"
click at [40, 174] on div "Signature Glow" at bounding box center [36, 173] width 26 height 5
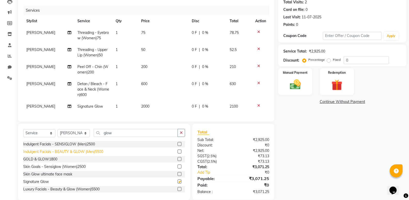
checkbox input "false"
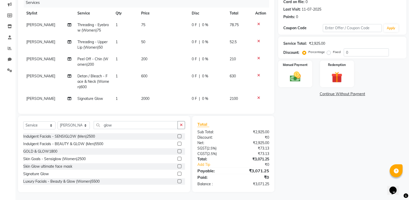
drag, startPoint x: 317, startPoint y: 142, endPoint x: 281, endPoint y: 142, distance: 35.1
click at [311, 143] on div "Name: Shtakashi Membership: No Active Membership Total Visits: 2 Card on file: …" at bounding box center [344, 82] width 132 height 219
click at [294, 70] on img at bounding box center [295, 76] width 18 height 13
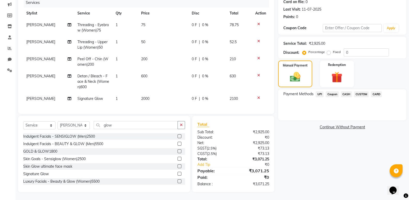
click at [319, 91] on span "UPI" at bounding box center [320, 94] width 8 height 6
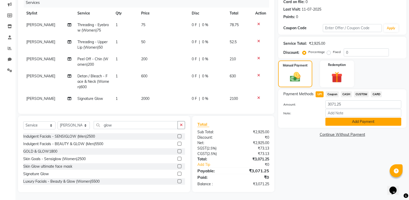
click at [339, 117] on button "Add Payment" at bounding box center [364, 121] width 76 height 8
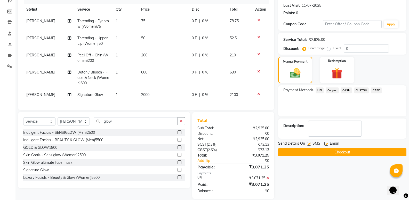
click at [325, 142] on label at bounding box center [327, 143] width 4 height 4
click at [325, 142] on input "checkbox" at bounding box center [326, 143] width 3 height 3
checkbox input "false"
click at [318, 152] on button "Checkout" at bounding box center [342, 152] width 128 height 8
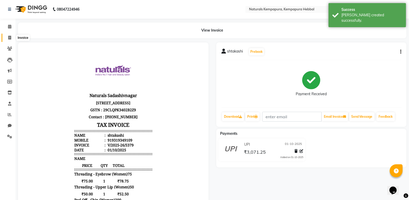
click at [9, 36] on icon at bounding box center [9, 38] width 3 height 4
select select "service"
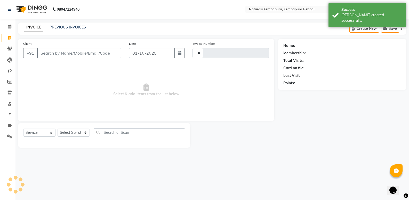
type input "5380"
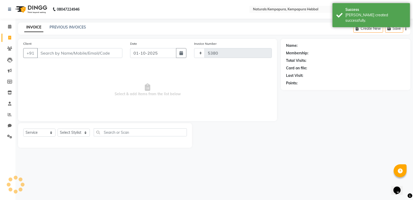
select select "7848"
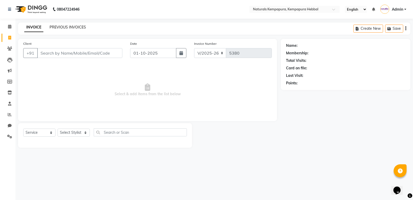
click at [76, 26] on link "PREVIOUS INVOICES" at bounding box center [68, 27] width 36 height 5
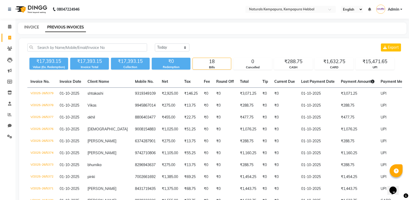
click at [29, 25] on link "INVOICE" at bounding box center [31, 27] width 15 height 5
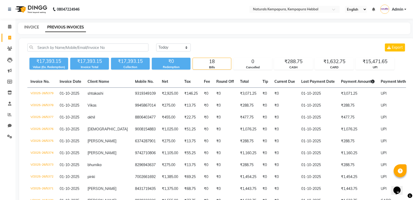
select select "7848"
select select "service"
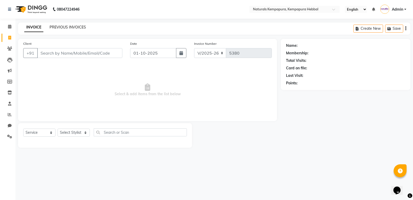
click at [74, 26] on link "PREVIOUS INVOICES" at bounding box center [68, 27] width 36 height 5
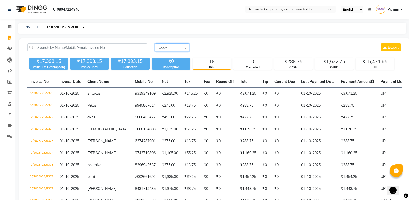
click at [174, 48] on select "Today Yesterday Custom Range" at bounding box center [172, 47] width 35 height 8
click at [204, 43] on div "Today Yesterday Custom Range Export ₹17,393.15 Value (Ex. Redemption) ₹17,393.1…" at bounding box center [214, 179] width 391 height 283
click at [9, 114] on icon at bounding box center [10, 114] width 4 height 4
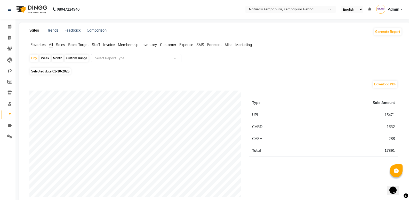
click at [94, 45] on span "Staff" at bounding box center [96, 44] width 8 height 5
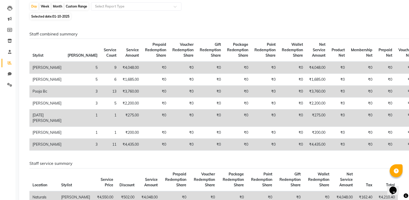
scroll to position [26, 0]
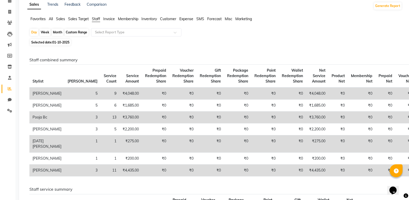
click at [63, 40] on span "Selected date: 01-10-2025" at bounding box center [50, 42] width 41 height 6
select select "10"
select select "2025"
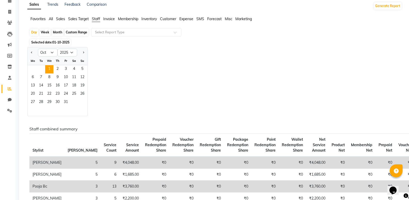
click at [75, 31] on div "Custom Range" at bounding box center [77, 32] width 24 height 7
select select "10"
select select "2025"
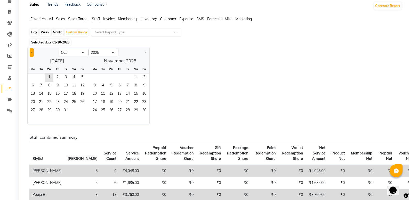
click at [31, 54] on button "Previous month" at bounding box center [32, 52] width 4 height 8
select select "9"
click at [42, 108] on span "30" at bounding box center [41, 110] width 8 height 8
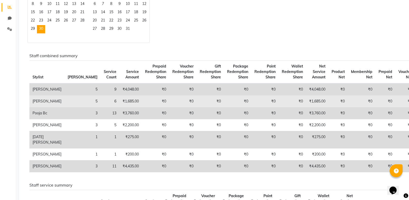
scroll to position [77, 0]
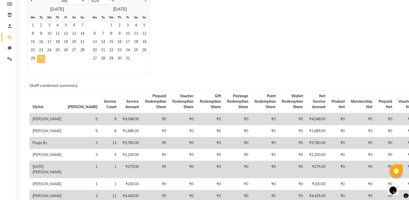
click at [42, 59] on span "30" at bounding box center [41, 59] width 8 height 8
click at [180, 59] on div "Jan Feb Mar Apr May Jun Jul Aug Sep Oct Nov Dec 2015 2016 2017 2018 2019 2020 2…" at bounding box center [214, 33] width 375 height 77
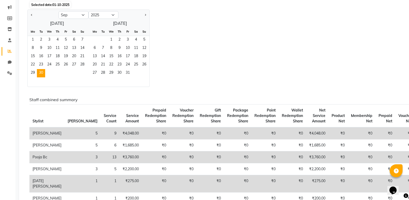
scroll to position [52, 0]
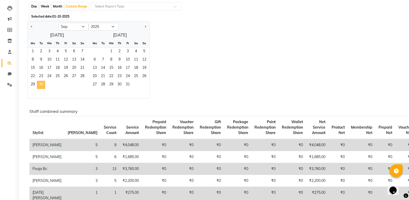
click at [41, 83] on span "30" at bounding box center [41, 85] width 8 height 8
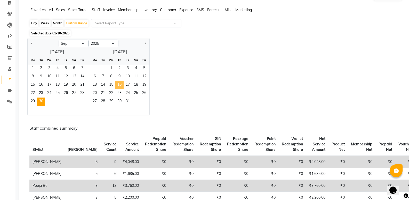
scroll to position [26, 0]
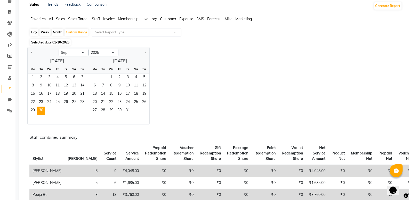
click at [168, 65] on div "Jan Feb Mar Apr May Jun Jul Aug Sep Oct Nov Dec 2015 2016 2017 2018 2019 2020 2…" at bounding box center [214, 85] width 375 height 77
click at [34, 32] on div "Day" at bounding box center [34, 32] width 9 height 7
select select "9"
select select "2025"
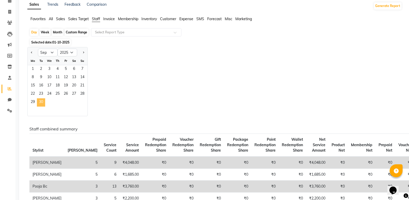
click at [41, 103] on span "30" at bounding box center [41, 102] width 8 height 8
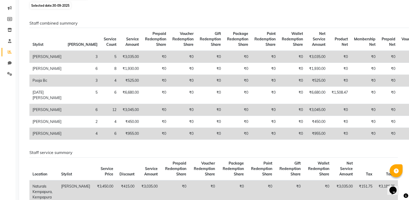
scroll to position [77, 0]
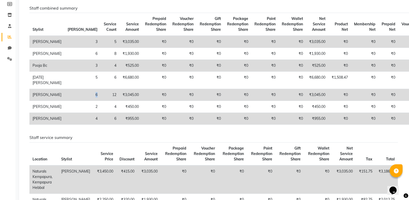
drag, startPoint x: 59, startPoint y: 100, endPoint x: 70, endPoint y: 100, distance: 11.4
click at [70, 100] on td "6" at bounding box center [83, 95] width 36 height 12
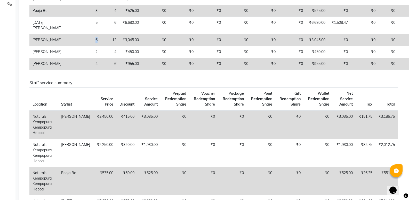
scroll to position [123, 0]
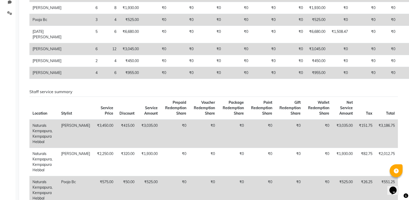
click at [118, 95] on div "Staff combined summary Stylist Bill Count Service Count Service Amount Prepaid …" at bounding box center [213, 179] width 369 height 438
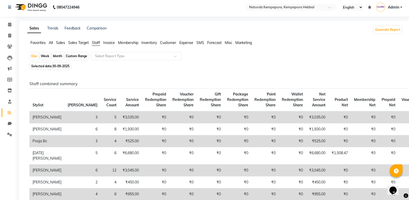
scroll to position [0, 0]
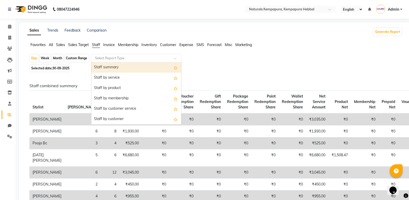
click at [109, 59] on input "text" at bounding box center [131, 58] width 74 height 5
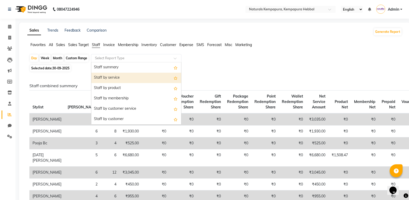
click at [112, 78] on div "Staff by service" at bounding box center [136, 78] width 90 height 10
select select "full_report"
select select "pdf"
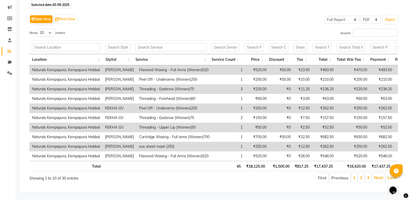
scroll to position [71, 0]
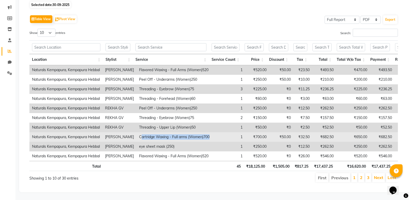
drag, startPoint x: 149, startPoint y: 128, endPoint x: 207, endPoint y: 130, distance: 58.1
click at [207, 132] on td "Cartridge Waxing - Full arms (Women)700" at bounding box center [175, 137] width 76 height 10
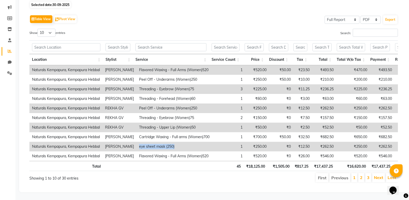
drag, startPoint x: 139, startPoint y: 138, endPoint x: 173, endPoint y: 139, distance: 34.6
click at [173, 141] on td "eye sheet mask (250)" at bounding box center [175, 146] width 76 height 10
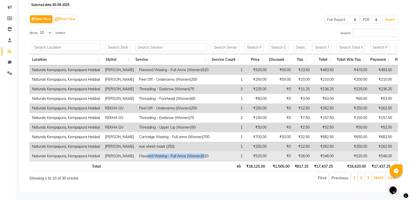
drag, startPoint x: 155, startPoint y: 148, endPoint x: 202, endPoint y: 148, distance: 47.0
click at [202, 151] on td "Flavored Waxing - Full Arms (Women)520" at bounding box center [175, 156] width 76 height 10
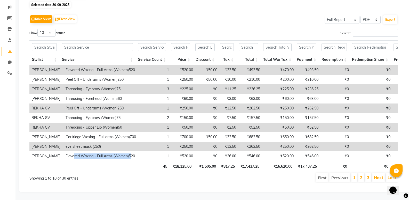
scroll to position [0, 58]
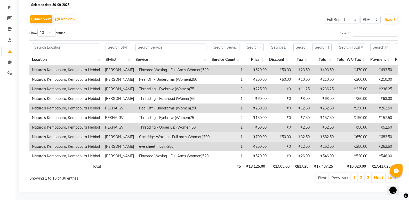
click at [246, 132] on td "₹700.00" at bounding box center [257, 137] width 24 height 10
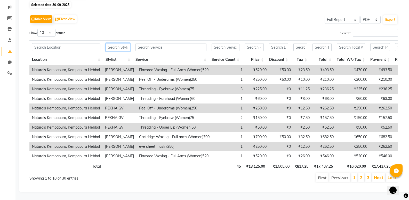
click at [120, 43] on input "text" at bounding box center [118, 47] width 25 height 8
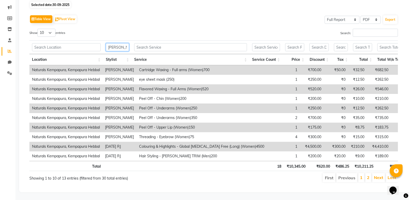
scroll to position [52, 0]
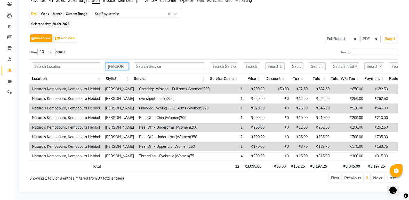
type input "raje"
click at [156, 35] on div "Table View Pivot View Select Full Report Filtered Report Select CSV PDF Export" at bounding box center [213, 38] width 369 height 11
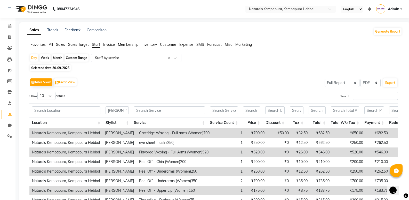
scroll to position [0, 0]
click at [96, 45] on span "Staff" at bounding box center [96, 44] width 8 height 5
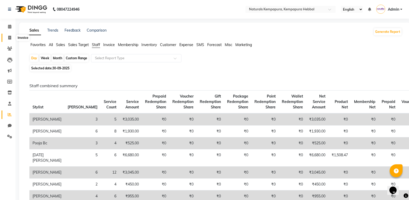
click at [9, 40] on span at bounding box center [9, 38] width 9 height 6
select select "service"
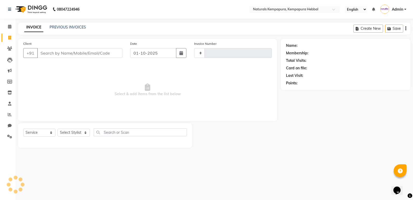
type input "5380"
select select "7848"
click at [61, 27] on link "PREVIOUS INVOICES" at bounding box center [68, 27] width 36 height 5
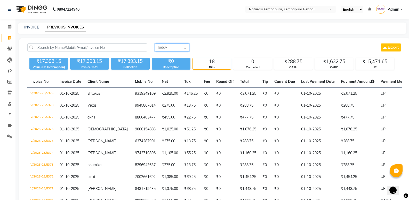
click at [182, 46] on select "Today Yesterday Custom Range" at bounding box center [172, 47] width 35 height 8
select select "yesterday"
click at [155, 43] on select "Today Yesterday Custom Range" at bounding box center [172, 47] width 35 height 8
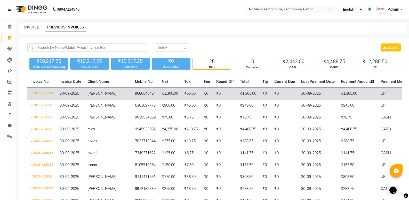
click at [132, 94] on td "9686545424" at bounding box center [145, 94] width 27 height 12
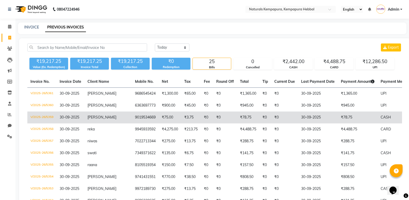
click at [132, 118] on td "9019534669" at bounding box center [145, 117] width 27 height 12
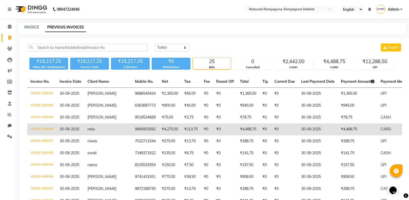
click at [237, 129] on td "₹4,488.75" at bounding box center [248, 129] width 22 height 12
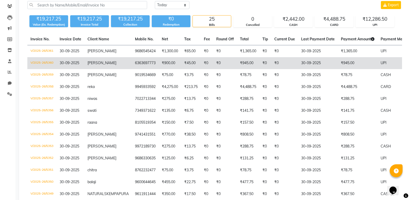
scroll to position [52, 0]
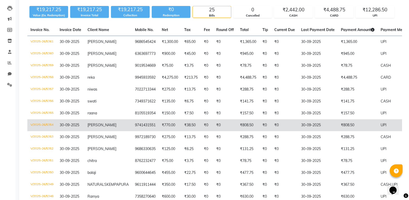
click at [159, 125] on td "₹770.00" at bounding box center [170, 125] width 22 height 12
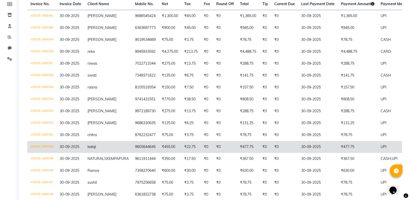
scroll to position [103, 0]
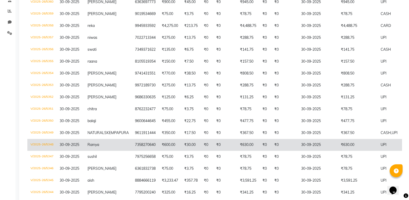
click at [182, 150] on td "₹30.00" at bounding box center [191, 145] width 20 height 12
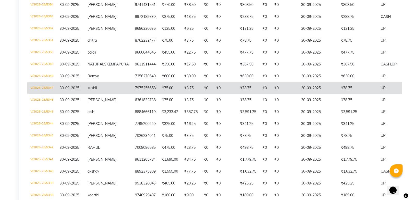
scroll to position [181, 0]
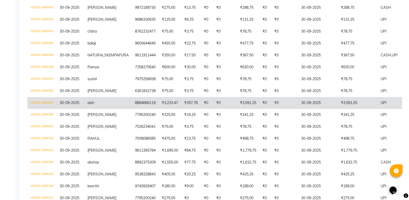
click at [181, 107] on td "₹357.78" at bounding box center [191, 103] width 20 height 12
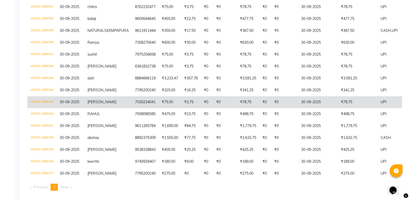
scroll to position [196, 0]
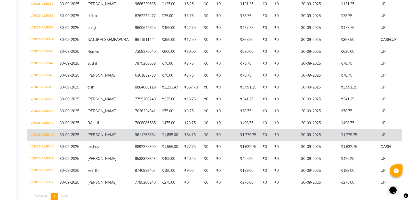
click at [214, 140] on td "₹0" at bounding box center [225, 135] width 24 height 12
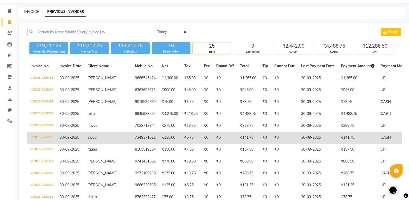
scroll to position [0, 0]
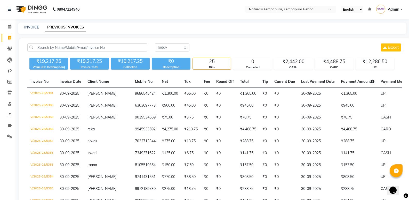
click at [224, 12] on nav "08047224946 Select Location × Naturals Kempapura, Kempapura Hebbal English ENGL…" at bounding box center [204, 9] width 409 height 19
click at [10, 115] on icon at bounding box center [10, 114] width 4 height 4
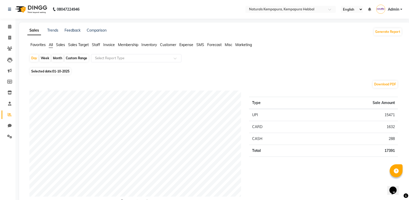
click at [96, 43] on span "Staff" at bounding box center [96, 44] width 8 height 5
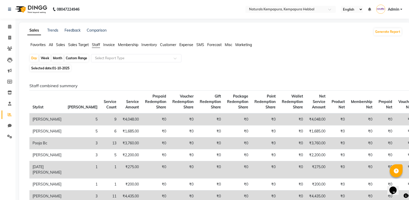
click at [71, 59] on div "Custom Range" at bounding box center [77, 57] width 24 height 7
select select "10"
select select "2025"
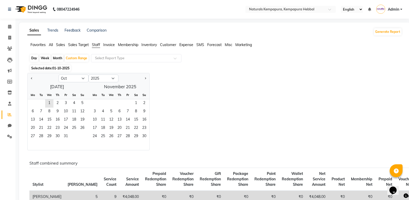
scroll to position [26, 0]
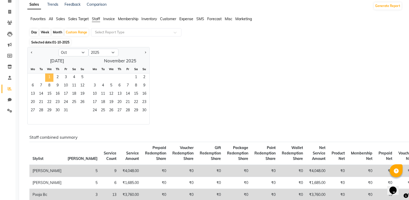
click at [50, 77] on span "1" at bounding box center [49, 77] width 8 height 8
click at [31, 53] on button "Previous month" at bounding box center [32, 52] width 4 height 8
select select "9"
click at [35, 78] on span "1" at bounding box center [33, 77] width 8 height 8
click at [44, 109] on span "30" at bounding box center [41, 110] width 8 height 8
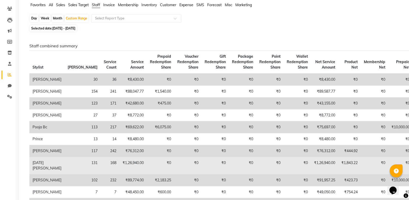
scroll to position [0, 0]
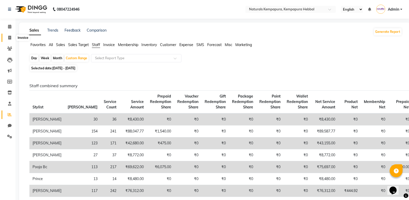
click at [10, 36] on icon at bounding box center [9, 38] width 3 height 4
select select "service"
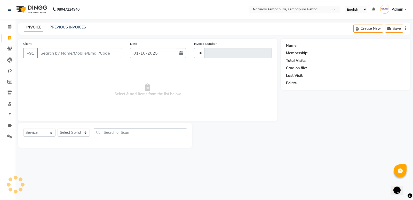
type input "5380"
select select "7848"
click at [60, 26] on link "PREVIOUS INVOICES" at bounding box center [68, 27] width 36 height 5
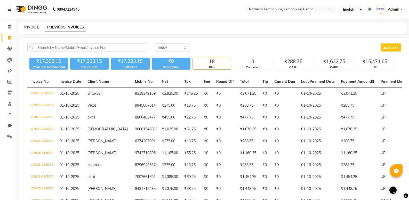
click at [33, 26] on link "INVOICE" at bounding box center [31, 27] width 15 height 5
select select "service"
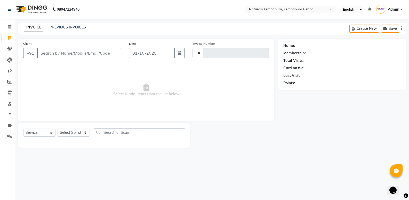
type input "5380"
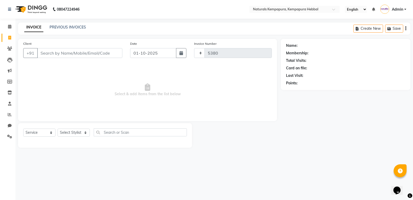
select select "7848"
click at [10, 115] on icon at bounding box center [10, 114] width 4 height 4
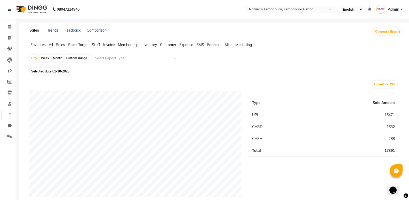
click at [96, 45] on span "Staff" at bounding box center [96, 44] width 8 height 5
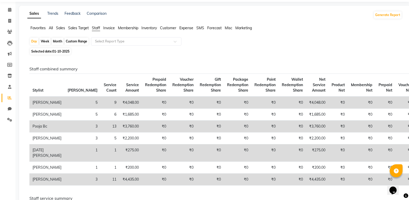
scroll to position [26, 0]
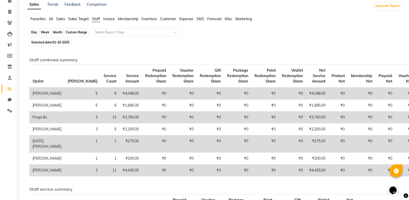
click at [35, 32] on div "Day" at bounding box center [34, 32] width 9 height 7
select select "10"
select select "2025"
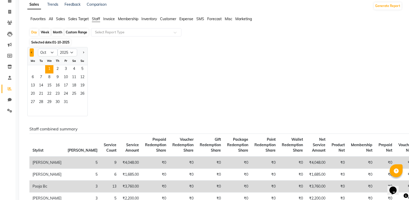
click at [31, 52] on span "Previous month" at bounding box center [32, 52] width 2 height 2
select select "9"
click at [41, 102] on span "30" at bounding box center [41, 102] width 8 height 8
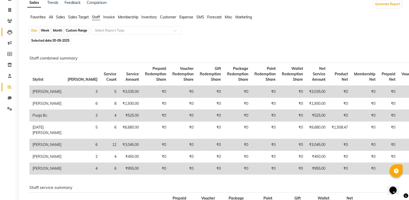
scroll to position [0, 0]
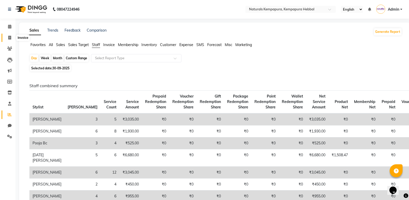
click at [7, 38] on span at bounding box center [9, 38] width 9 height 6
select select "7848"
select select "service"
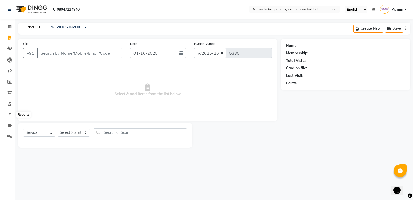
click at [10, 113] on icon at bounding box center [10, 114] width 4 height 4
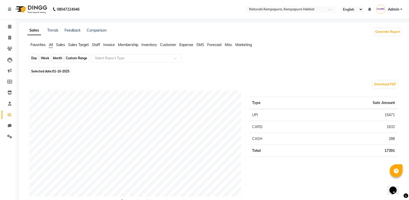
click at [35, 59] on div "Day" at bounding box center [34, 57] width 9 height 7
select select "10"
select select "2025"
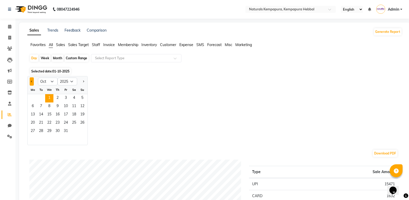
click at [32, 83] on button "Previous month" at bounding box center [32, 81] width 4 height 8
select select "9"
click at [43, 132] on span "30" at bounding box center [41, 131] width 8 height 8
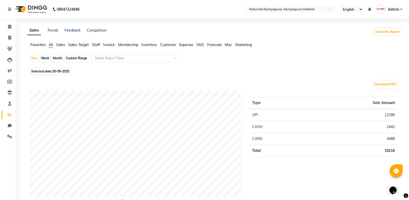
scroll to position [26, 0]
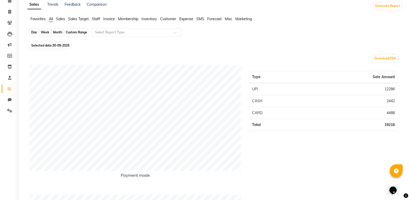
click at [34, 30] on div "Day" at bounding box center [34, 32] width 9 height 7
select select "9"
select select "2025"
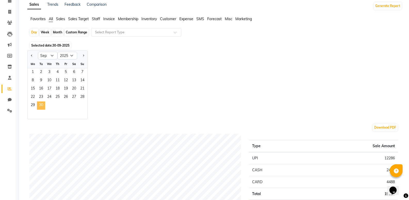
click at [40, 106] on span "30" at bounding box center [41, 105] width 8 height 8
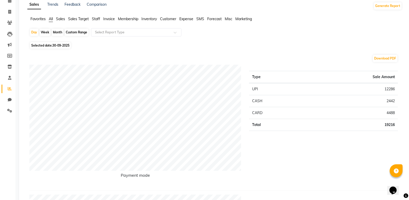
click at [97, 19] on span "Staff" at bounding box center [96, 19] width 8 height 5
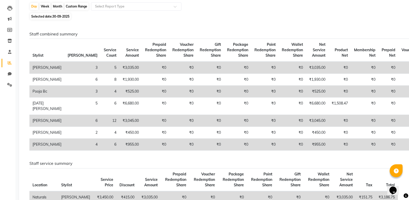
scroll to position [0, 0]
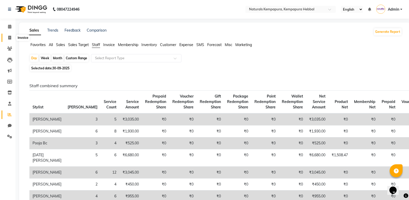
click at [9, 39] on icon at bounding box center [9, 38] width 3 height 4
select select "service"
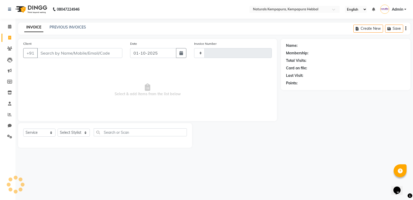
type input "5380"
select select "7848"
click at [62, 26] on link "PREVIOUS INVOICES" at bounding box center [68, 27] width 36 height 5
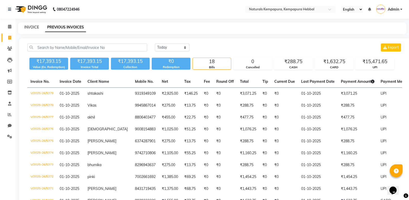
click at [32, 27] on link "INVOICE" at bounding box center [31, 27] width 15 height 5
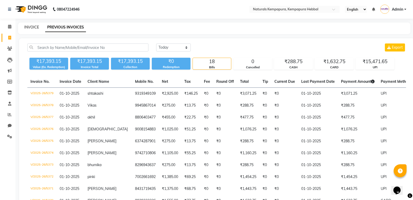
select select "7848"
select select "service"
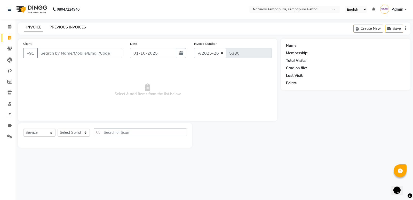
click at [55, 28] on link "PREVIOUS INVOICES" at bounding box center [68, 27] width 36 height 5
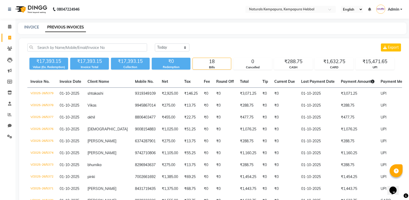
click at [265, 28] on div "INVOICE PREVIOUS INVOICES" at bounding box center [209, 27] width 382 height 5
click at [10, 113] on icon at bounding box center [10, 114] width 4 height 4
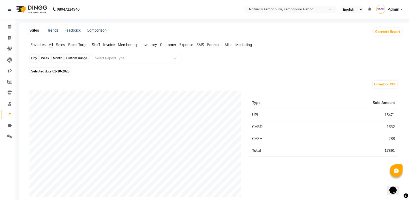
click at [34, 59] on div "Day" at bounding box center [34, 57] width 9 height 7
select select "10"
select select "2025"
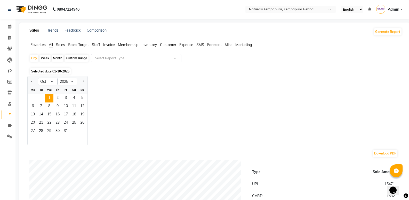
click at [97, 45] on span "Staff" at bounding box center [96, 44] width 8 height 5
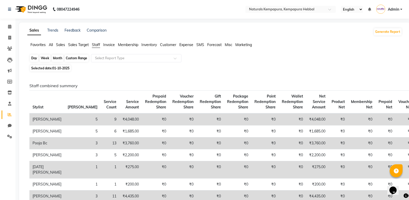
click at [34, 58] on div "Day" at bounding box center [34, 57] width 9 height 7
select select "10"
select select "2025"
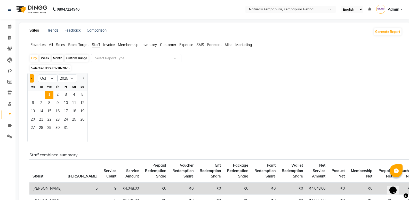
click at [32, 79] on span "Previous month" at bounding box center [32, 78] width 2 height 2
select select "9"
click at [41, 128] on span "30" at bounding box center [41, 128] width 8 height 8
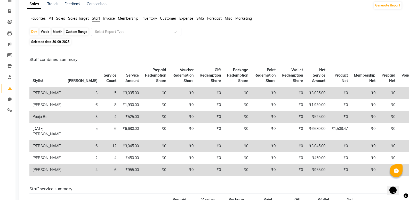
scroll to position [26, 0]
click at [115, 31] on input "text" at bounding box center [131, 32] width 74 height 5
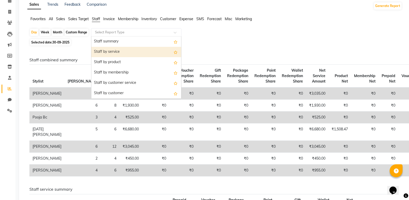
click at [113, 52] on div "Staff by service" at bounding box center [136, 52] width 90 height 10
select select "full_report"
select select "pdf"
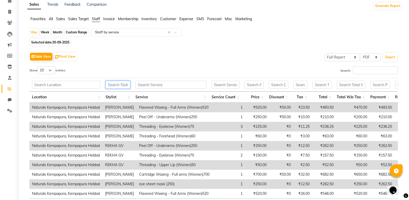
click at [121, 84] on input "text" at bounding box center [118, 85] width 25 height 8
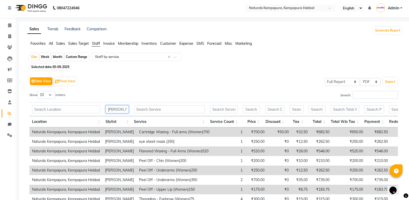
scroll to position [0, 0]
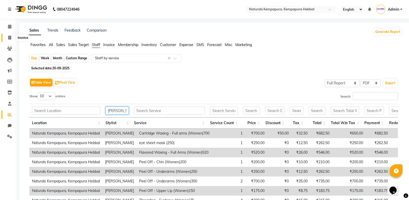
type input "raje"
click at [9, 38] on icon at bounding box center [9, 38] width 3 height 4
select select "7848"
select select "service"
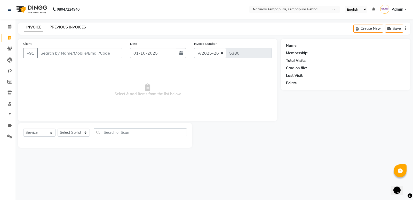
click at [63, 27] on link "PREVIOUS INVOICES" at bounding box center [68, 27] width 36 height 5
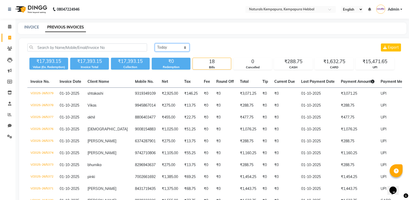
click at [185, 48] on select "Today Yesterday Custom Range" at bounding box center [172, 47] width 35 height 8
select select "yesterday"
click at [155, 43] on select "Today Yesterday Custom Range" at bounding box center [172, 47] width 35 height 8
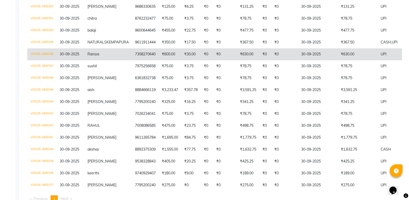
scroll to position [207, 0]
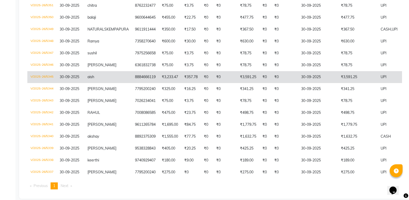
click at [213, 83] on td "₹0" at bounding box center [225, 77] width 24 height 12
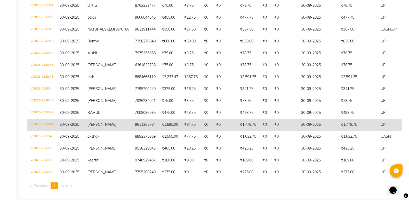
click at [159, 129] on td "₹1,695.00" at bounding box center [170, 125] width 22 height 12
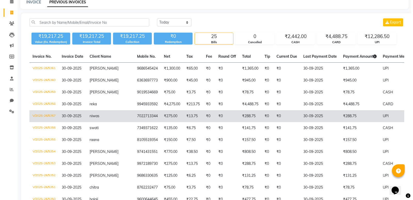
scroll to position [0, 0]
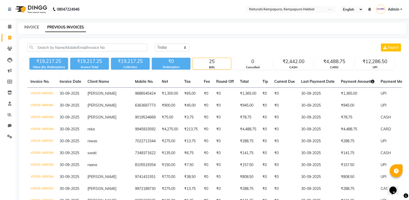
click at [34, 27] on link "INVOICE" at bounding box center [31, 27] width 15 height 5
select select "service"
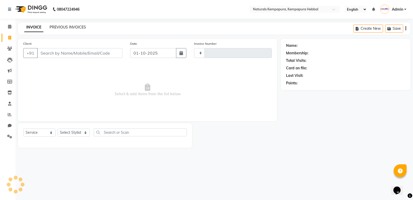
type input "5380"
select select "7848"
click at [59, 26] on link "PREVIOUS INVOICES" at bounding box center [68, 27] width 36 height 5
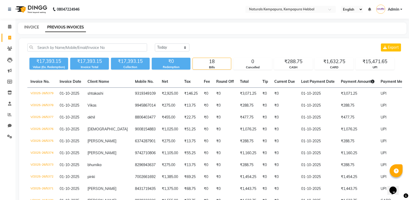
click at [30, 26] on link "INVOICE" at bounding box center [31, 27] width 15 height 5
select select "7848"
select select "service"
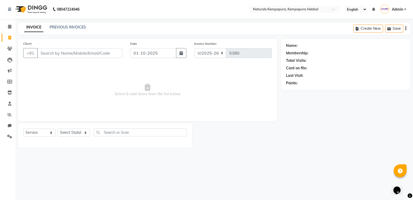
click at [406, 9] on link "Admin" at bounding box center [393, 9] width 26 height 9
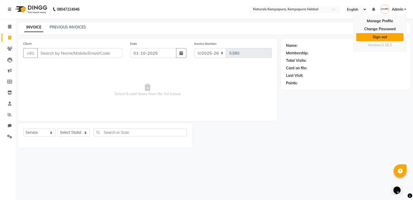
click at [377, 38] on link "Sign out" at bounding box center [379, 37] width 47 height 8
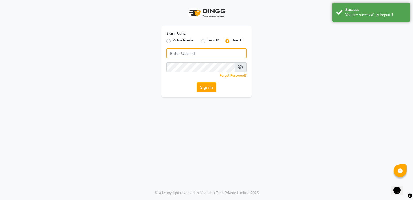
type input "naturalsk"
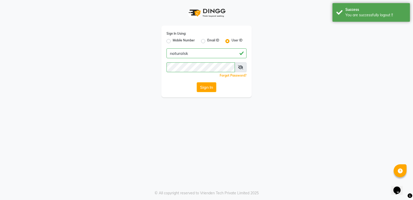
click at [274, 33] on div "Sign In Using: Mobile Number Email ID User ID naturalsk Remember me Forgot Pass…" at bounding box center [206, 48] width 294 height 97
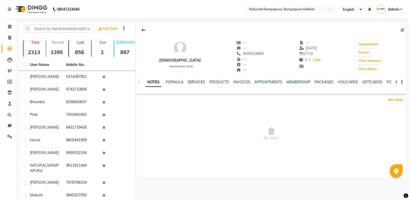
click at [198, 82] on link "SERVICES" at bounding box center [197, 82] width 18 height 5
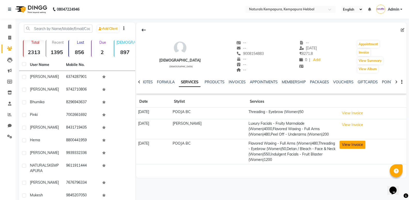
click at [358, 144] on button "View Invoice" at bounding box center [353, 144] width 26 height 8
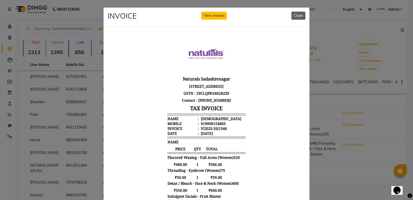
click at [295, 15] on button "Close" at bounding box center [298, 16] width 14 height 8
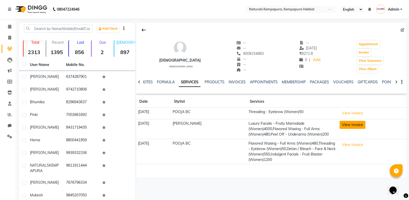
click at [361, 122] on button "View Invoice" at bounding box center [353, 125] width 26 height 8
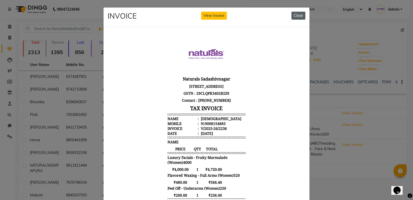
click at [302, 15] on button "Close" at bounding box center [298, 16] width 14 height 8
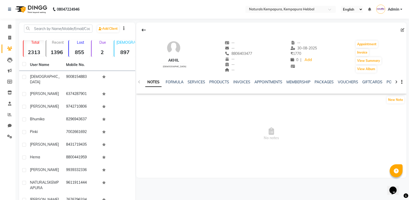
click at [191, 79] on div "NOTES FORMULA SERVICES PRODUCTS INVOICES APPOINTMENTS MEMBERSHIP PACKAGES VOUCH…" at bounding box center [271, 82] width 270 height 18
click at [193, 81] on link "SERVICES" at bounding box center [197, 82] width 18 height 5
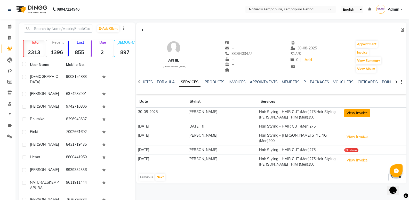
click at [353, 115] on button "View Invoice" at bounding box center [357, 113] width 26 height 8
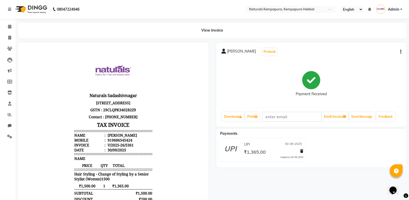
click at [400, 51] on button "button" at bounding box center [399, 51] width 3 height 5
click at [372, 53] on div "Edit Item Staff" at bounding box center [375, 52] width 35 height 6
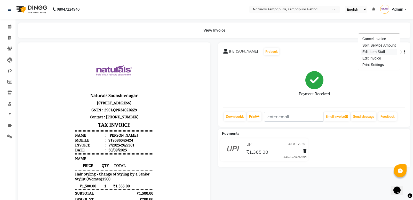
select select "70447"
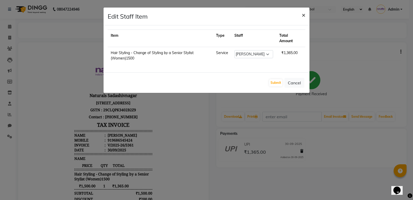
click at [303, 16] on span "×" at bounding box center [304, 15] width 4 height 8
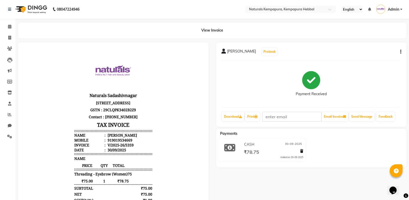
click at [400, 53] on button "button" at bounding box center [399, 51] width 3 height 5
click at [369, 53] on div "Edit Item Staff" at bounding box center [375, 52] width 35 height 6
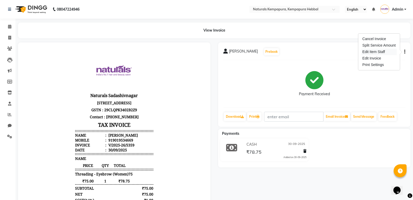
select select "83640"
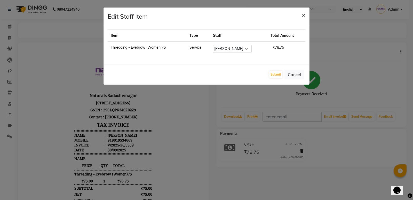
click at [303, 16] on span "×" at bounding box center [304, 15] width 4 height 8
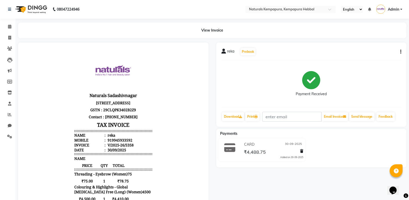
click at [401, 52] on icon "button" at bounding box center [400, 52] width 1 height 0
click at [371, 52] on div "Edit Item Staff" at bounding box center [375, 52] width 35 height 6
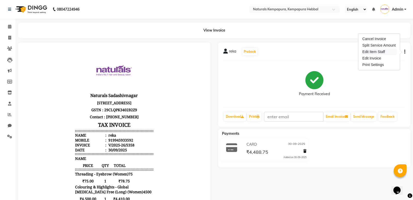
select select "70450"
select select "70439"
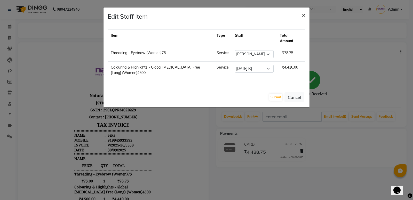
click at [304, 15] on span "×" at bounding box center [304, 15] width 4 height 8
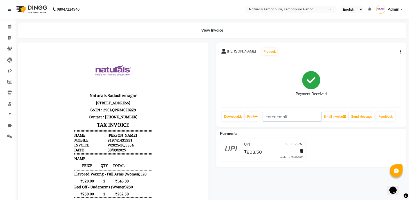
click at [401, 52] on icon "button" at bounding box center [400, 52] width 1 height 0
click at [373, 52] on div "Edit Item Staff" at bounding box center [375, 52] width 35 height 6
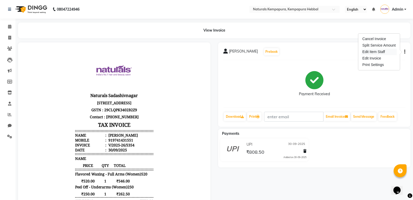
select select
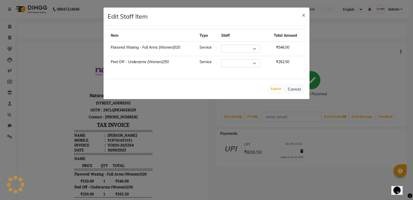
select select "83640"
click at [304, 16] on span "×" at bounding box center [304, 15] width 4 height 8
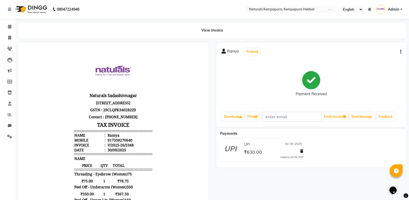
click at [401, 52] on icon "button" at bounding box center [400, 52] width 1 height 0
click at [370, 52] on div "Edit Item Staff" at bounding box center [375, 52] width 35 height 6
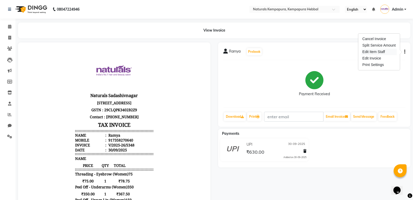
select select "83640"
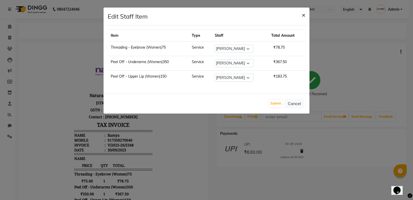
click at [303, 17] on span "×" at bounding box center [304, 15] width 4 height 8
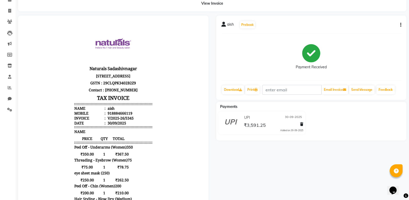
scroll to position [26, 0]
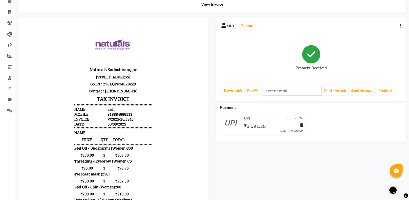
click at [401, 26] on icon "button" at bounding box center [400, 26] width 1 height 0
click at [370, 25] on div "Edit Item Staff" at bounding box center [375, 26] width 35 height 6
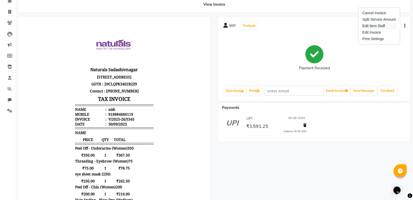
select select "83640"
select select "70439"
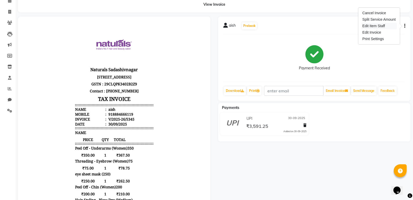
select select "70439"
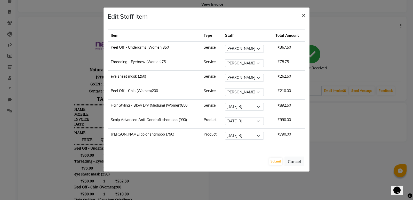
click at [305, 15] on span "×" at bounding box center [304, 15] width 4 height 8
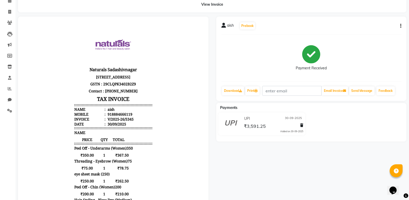
click at [400, 26] on button "button" at bounding box center [399, 25] width 3 height 5
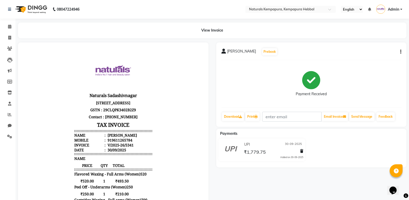
click at [401, 52] on icon "button" at bounding box center [400, 52] width 1 height 0
click at [370, 52] on div "Edit Item Staff" at bounding box center [375, 52] width 35 height 6
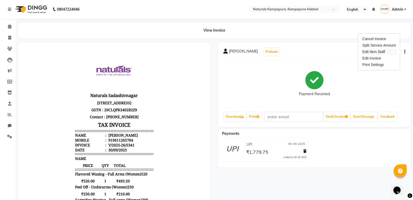
select select "70450"
select select "83640"
select select "70442"
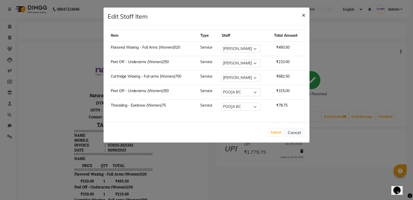
click at [304, 15] on span "×" at bounding box center [304, 15] width 4 height 8
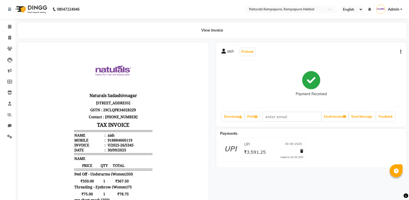
click at [401, 52] on icon "button" at bounding box center [400, 52] width 1 height 0
click at [370, 52] on div "Edit Item Staff" at bounding box center [375, 52] width 35 height 6
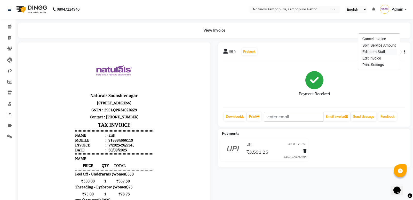
select select "83640"
select select "70439"
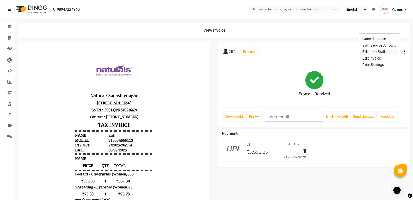
select select "70439"
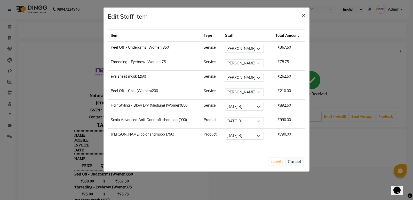
click at [304, 16] on span "×" at bounding box center [304, 15] width 4 height 8
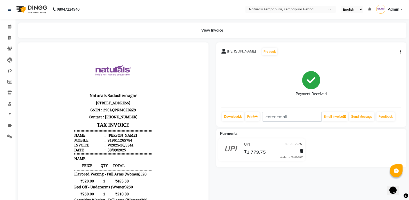
click at [401, 52] on icon "button" at bounding box center [400, 52] width 1 height 0
click at [366, 52] on div "Edit Item Staff" at bounding box center [375, 52] width 35 height 6
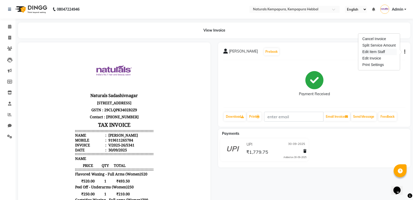
select select "70450"
select select "83640"
select select "70442"
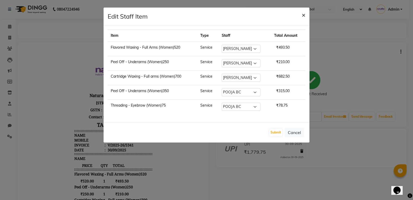
click at [303, 15] on span "×" at bounding box center [304, 15] width 4 height 8
